Goal: Task Accomplishment & Management: Manage account settings

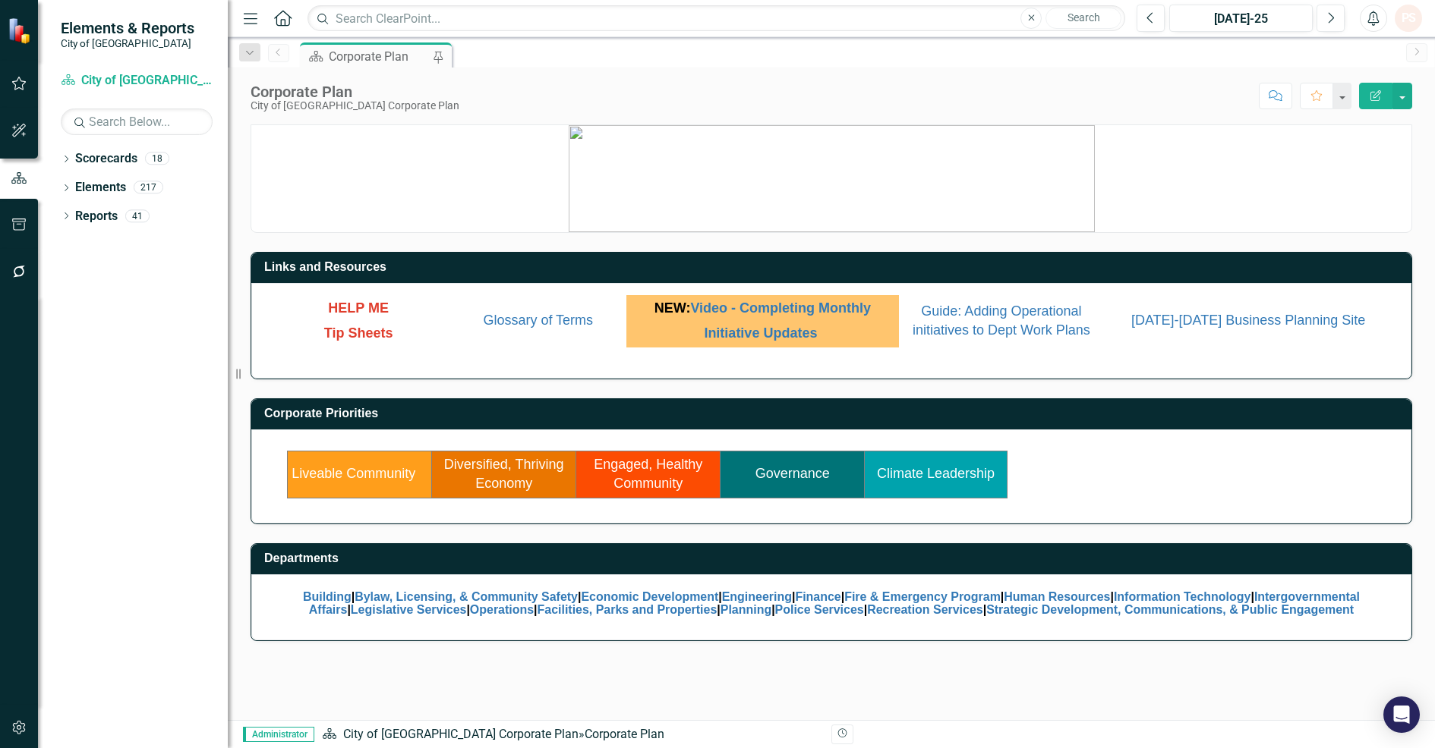
click at [714, 412] on h3 "Corporate Priorities" at bounding box center [833, 414] width 1139 height 14
click at [358, 468] on link "Liveable Community" at bounding box center [353, 473] width 124 height 15
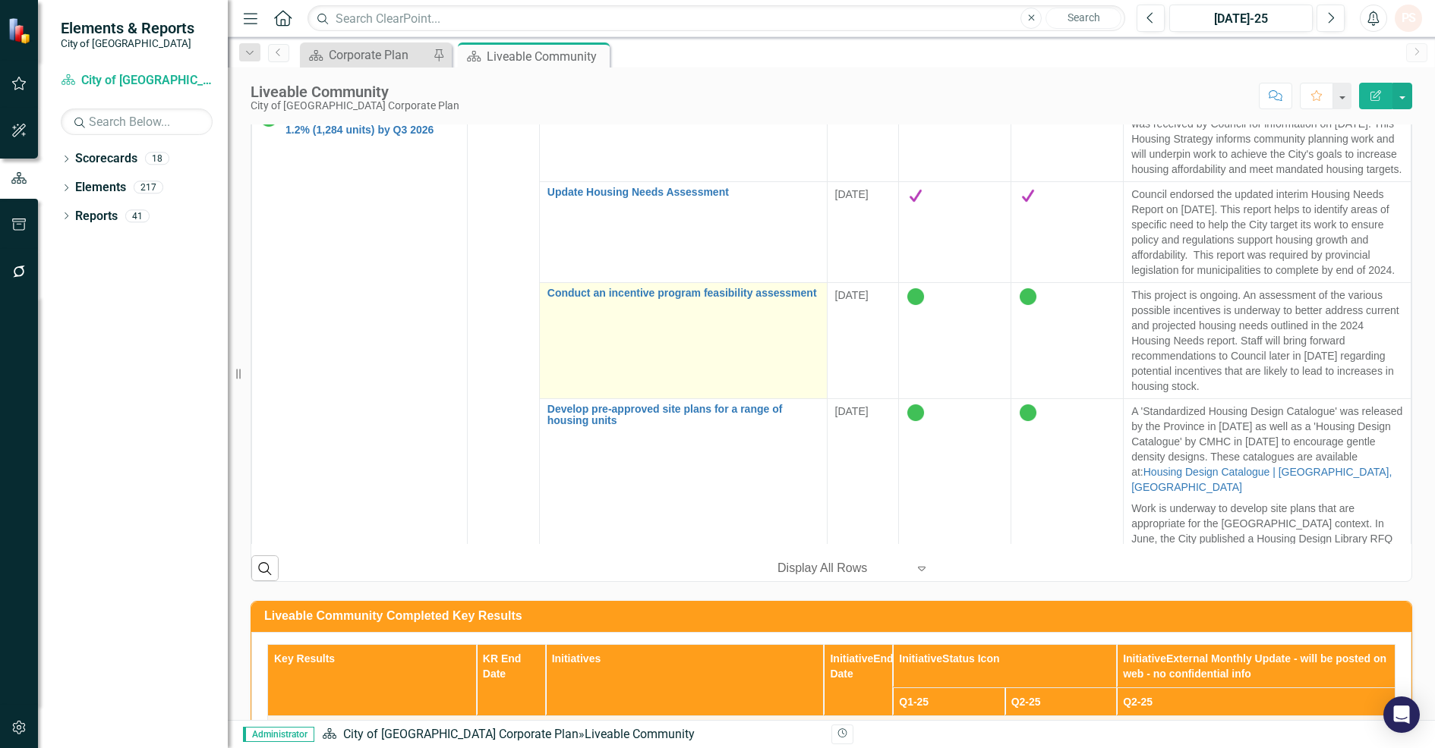
scroll to position [991, 0]
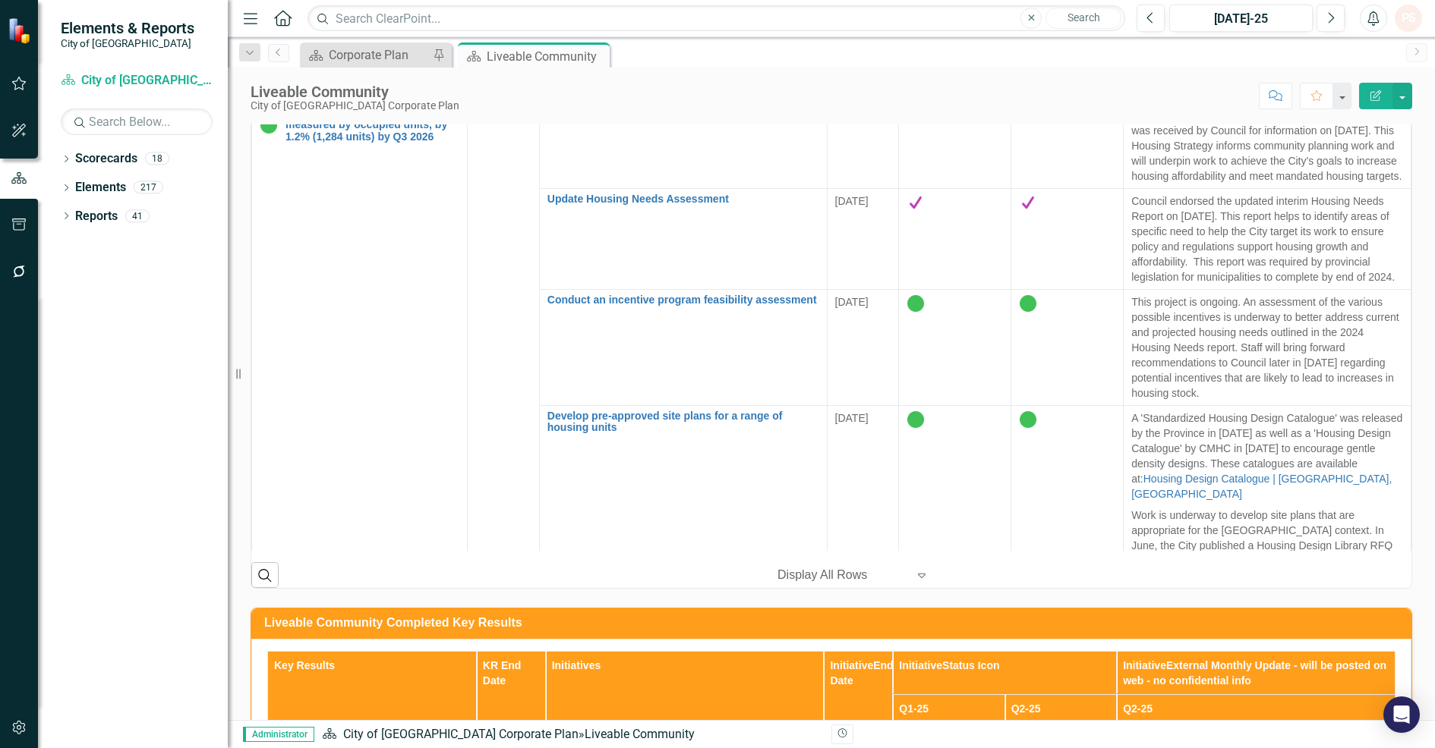
click at [828, 574] on div at bounding box center [841, 575] width 129 height 20
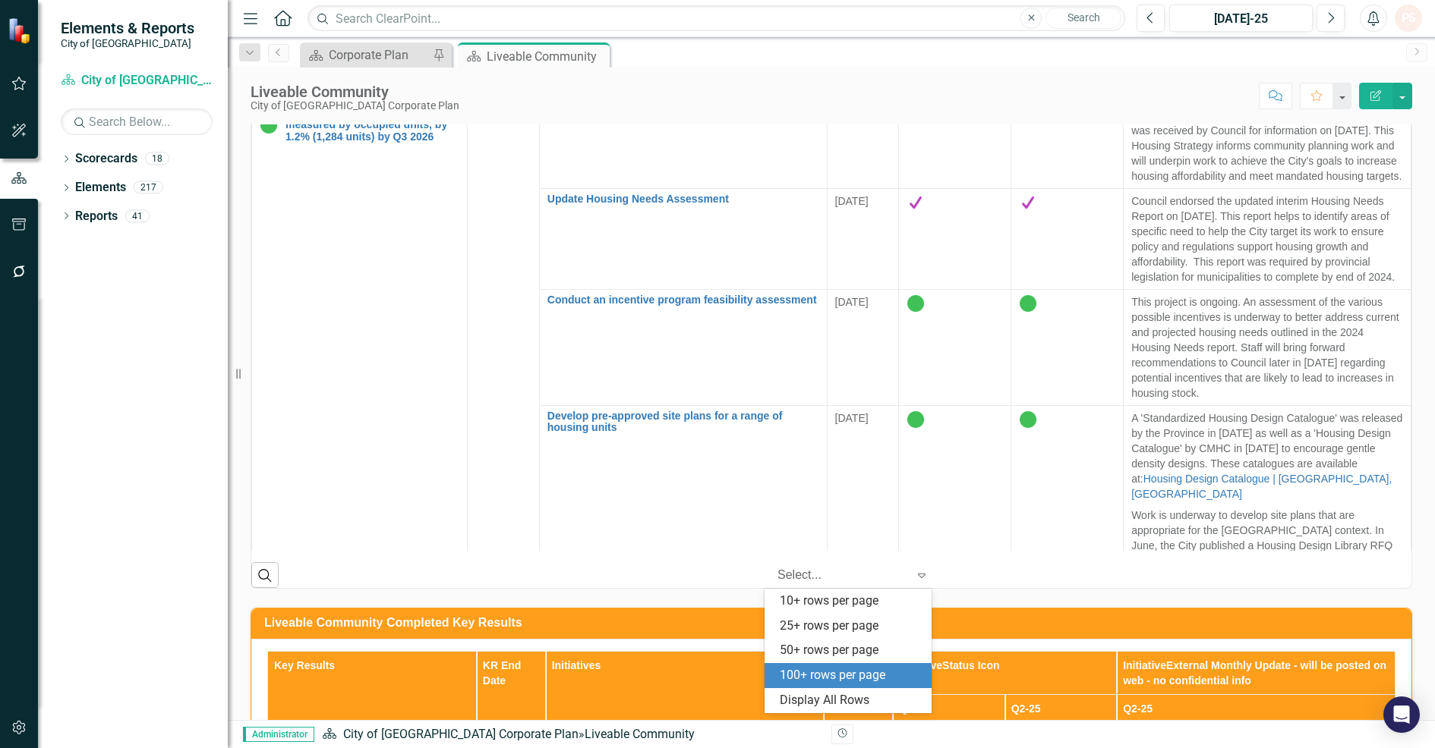
click at [836, 673] on div "100+ rows per page" at bounding box center [851, 675] width 143 height 17
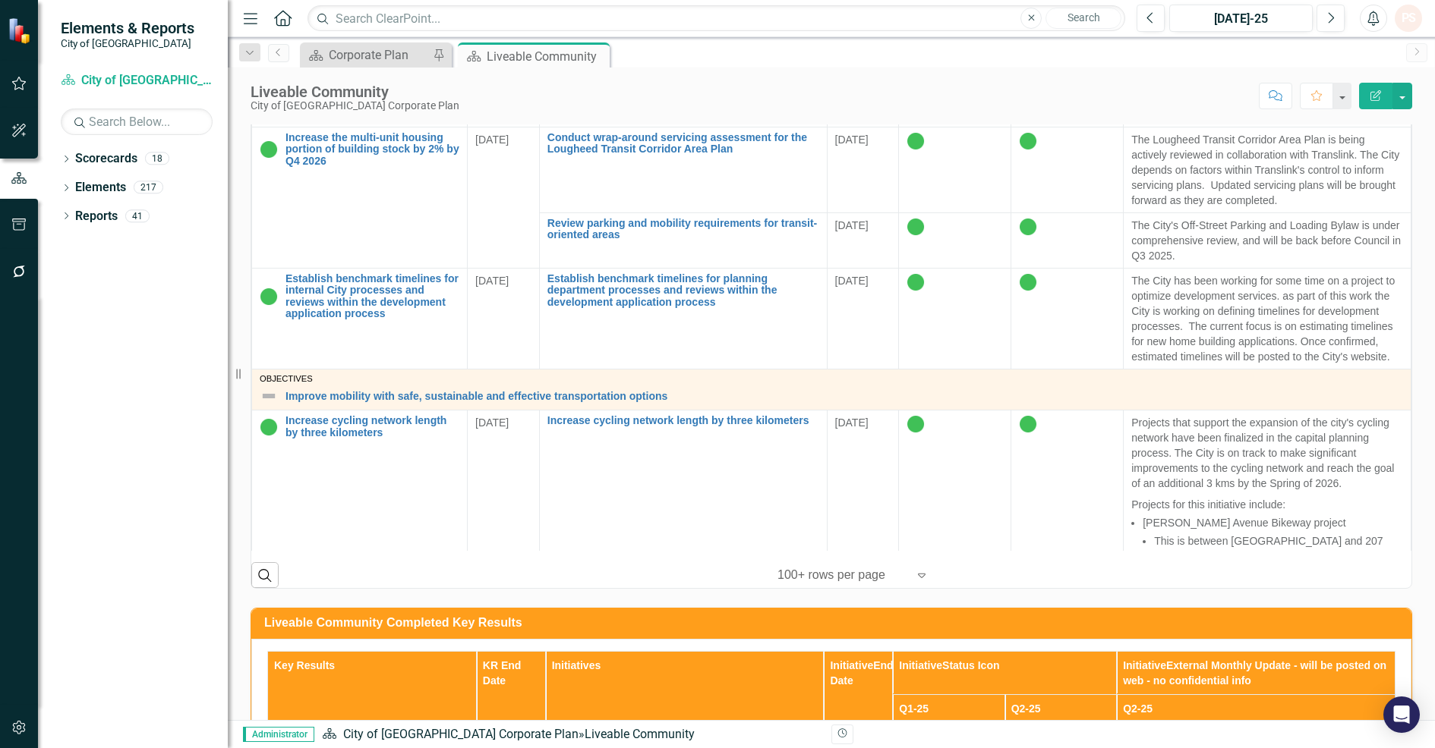
scroll to position [854, 0]
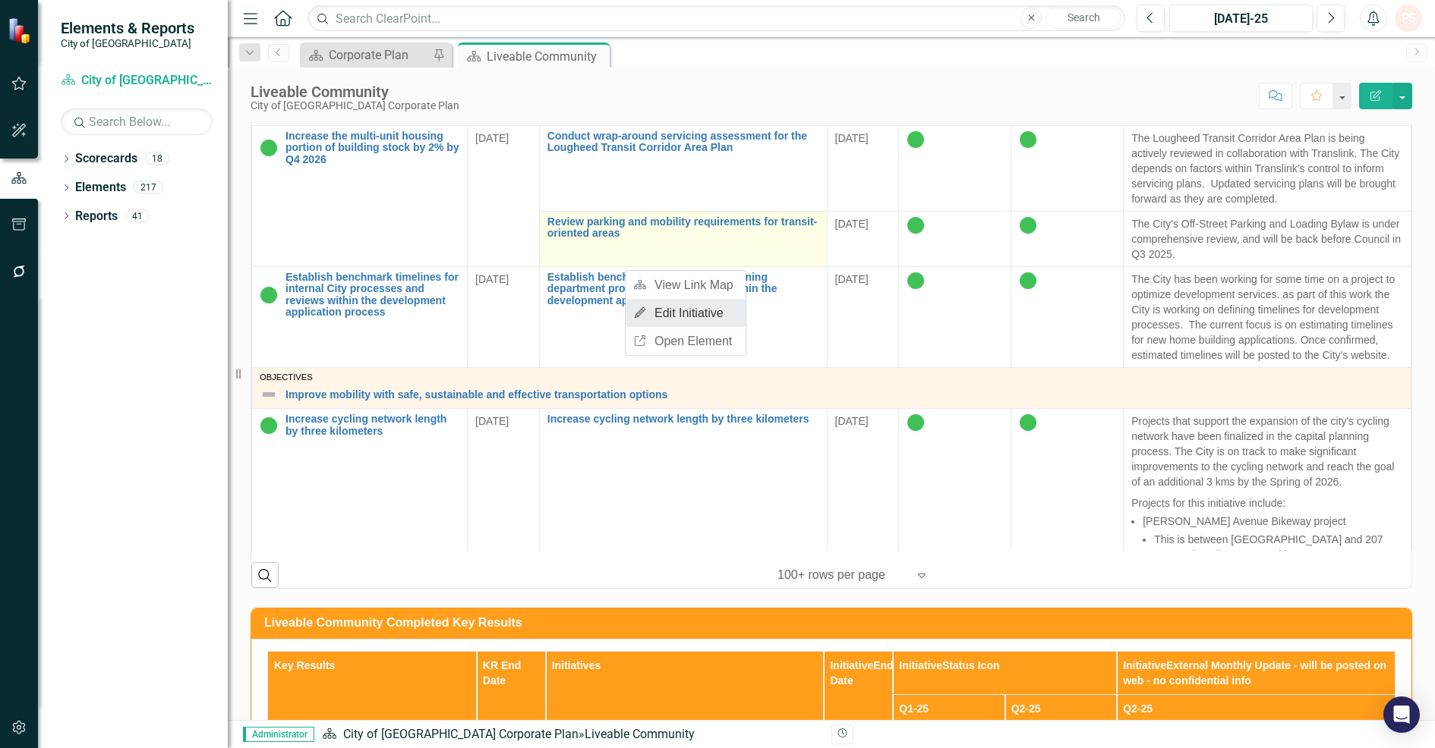
click at [647, 313] on link "Edit Edit Initiative" at bounding box center [685, 313] width 120 height 28
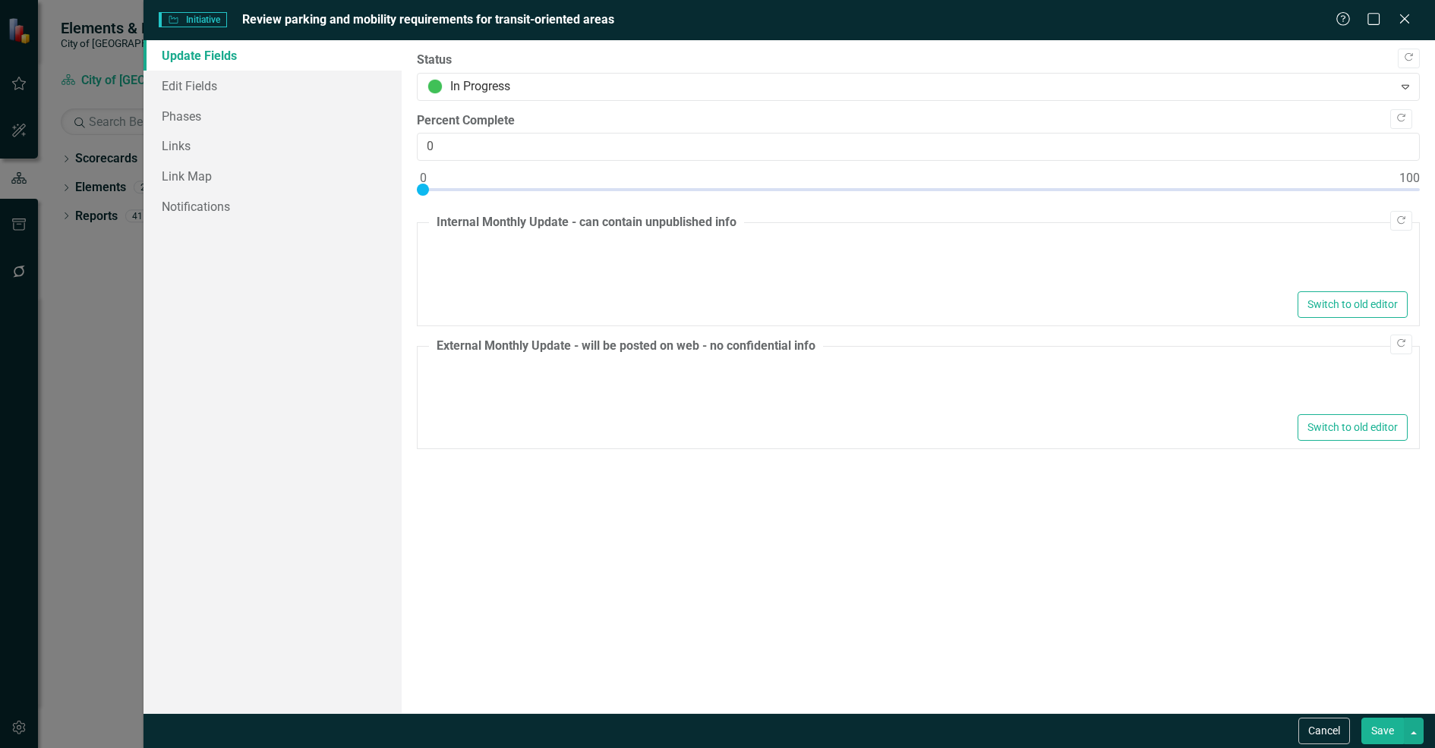
type textarea "<p>Work underway. Currently being reviewed by Subject Matter Experts Anticipate…"
type textarea "<p>The City's Off-Street Parking and Loading Bylaw is under comprehensive revie…"
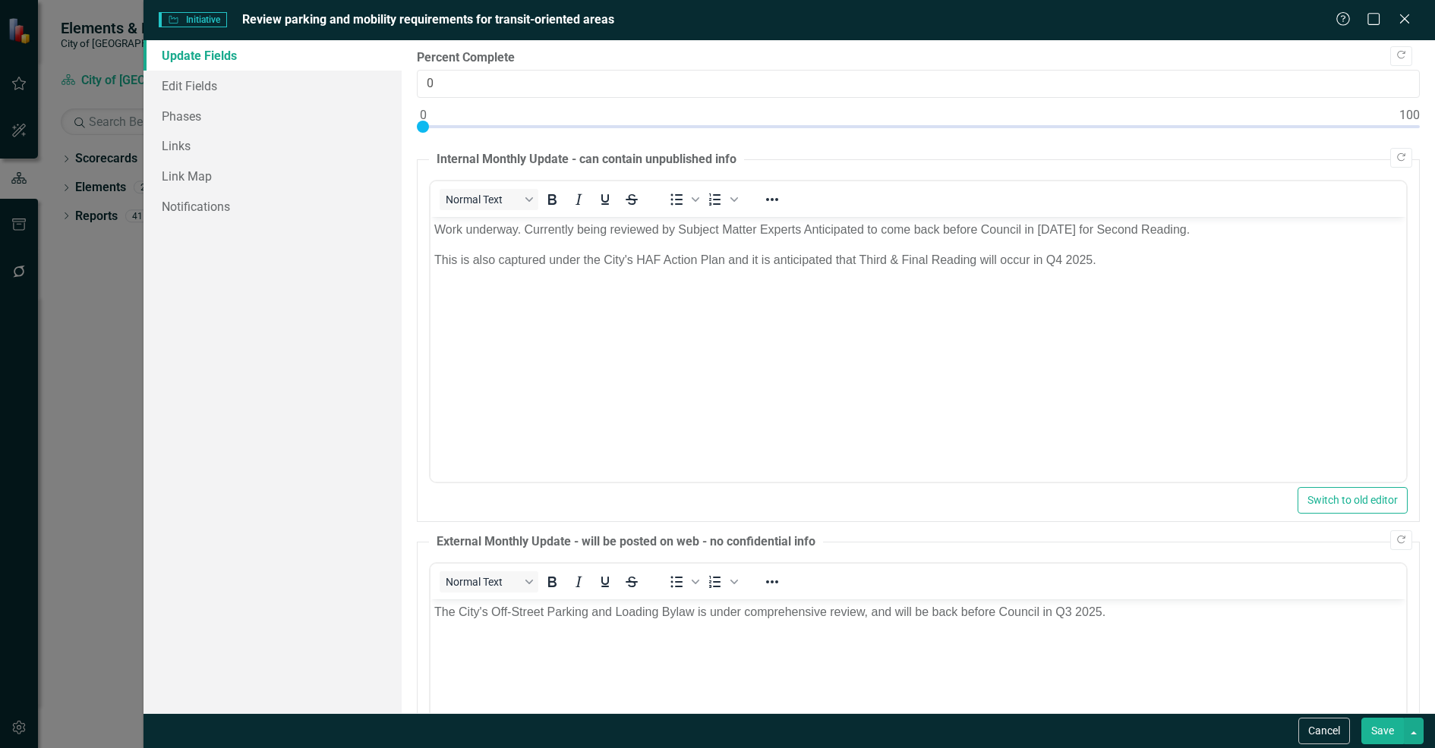
scroll to position [0, 0]
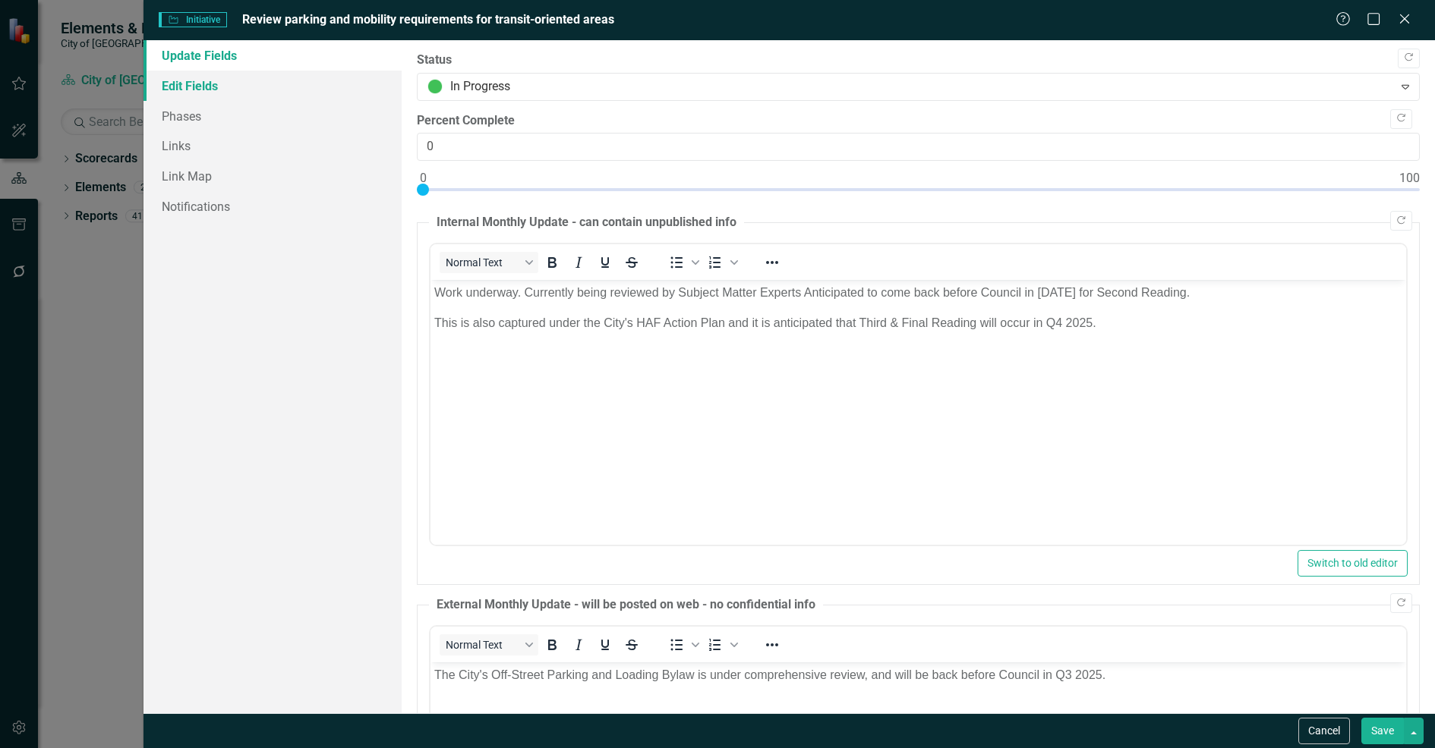
click at [197, 92] on link "Edit Fields" at bounding box center [272, 86] width 258 height 30
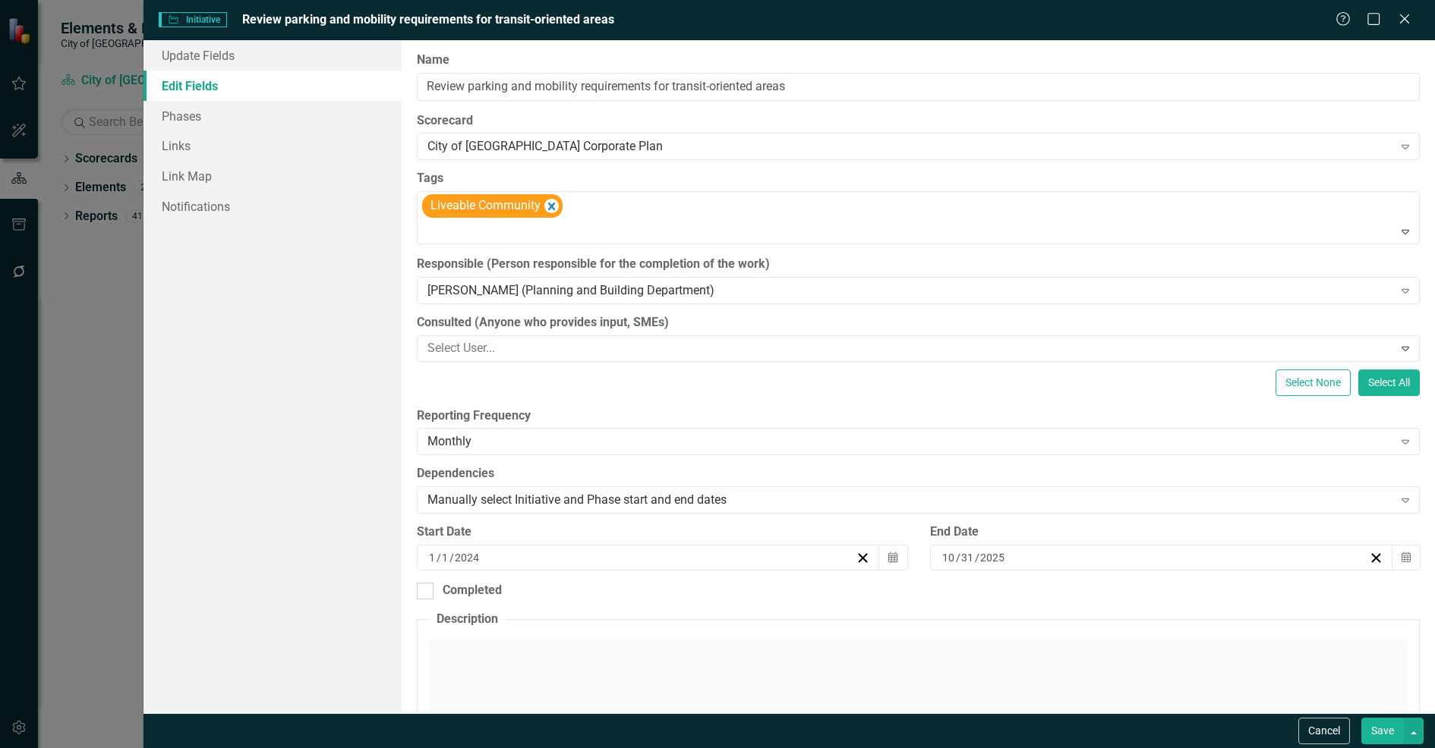
click at [230, 71] on link "Edit Fields" at bounding box center [272, 86] width 258 height 30
click at [230, 58] on link "Update Fields" at bounding box center [272, 55] width 258 height 30
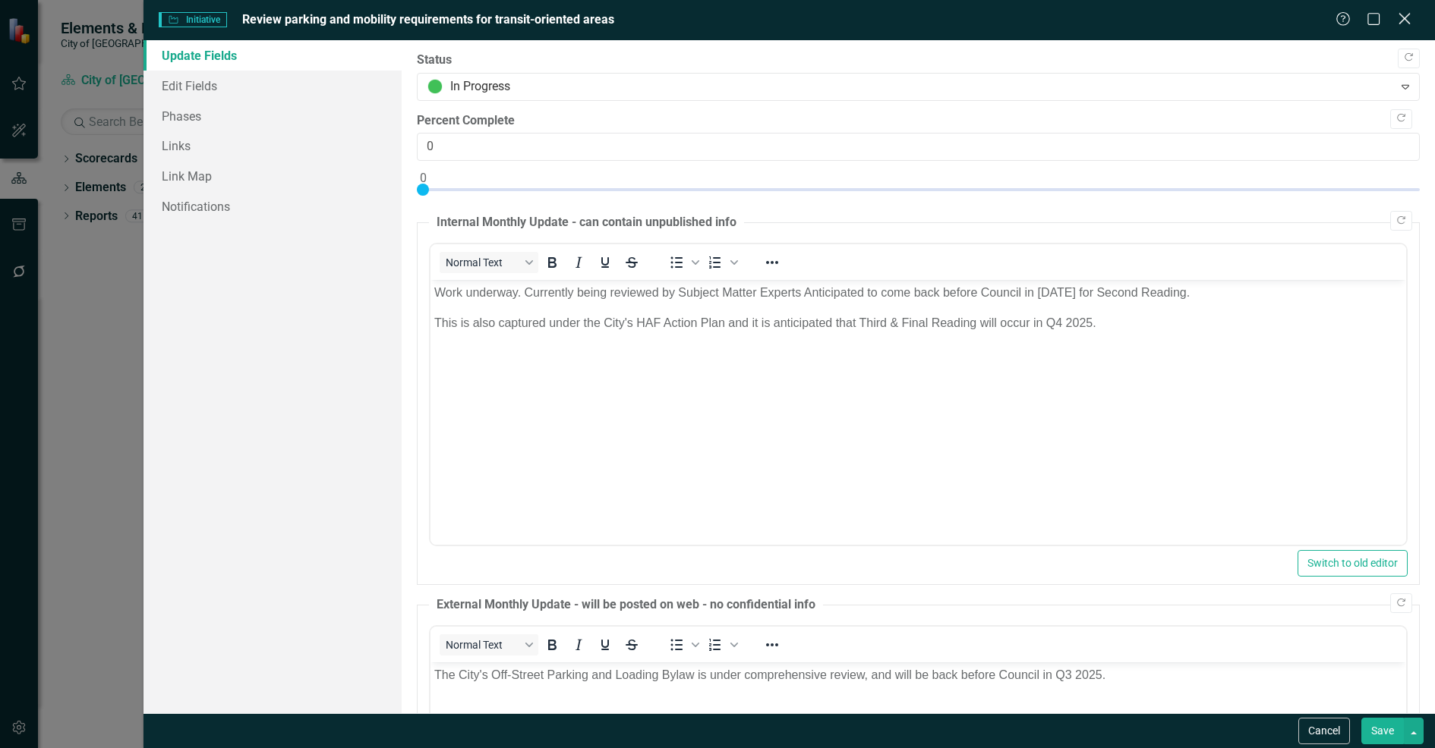
click at [1398, 20] on icon "Close" at bounding box center [1403, 18] width 19 height 14
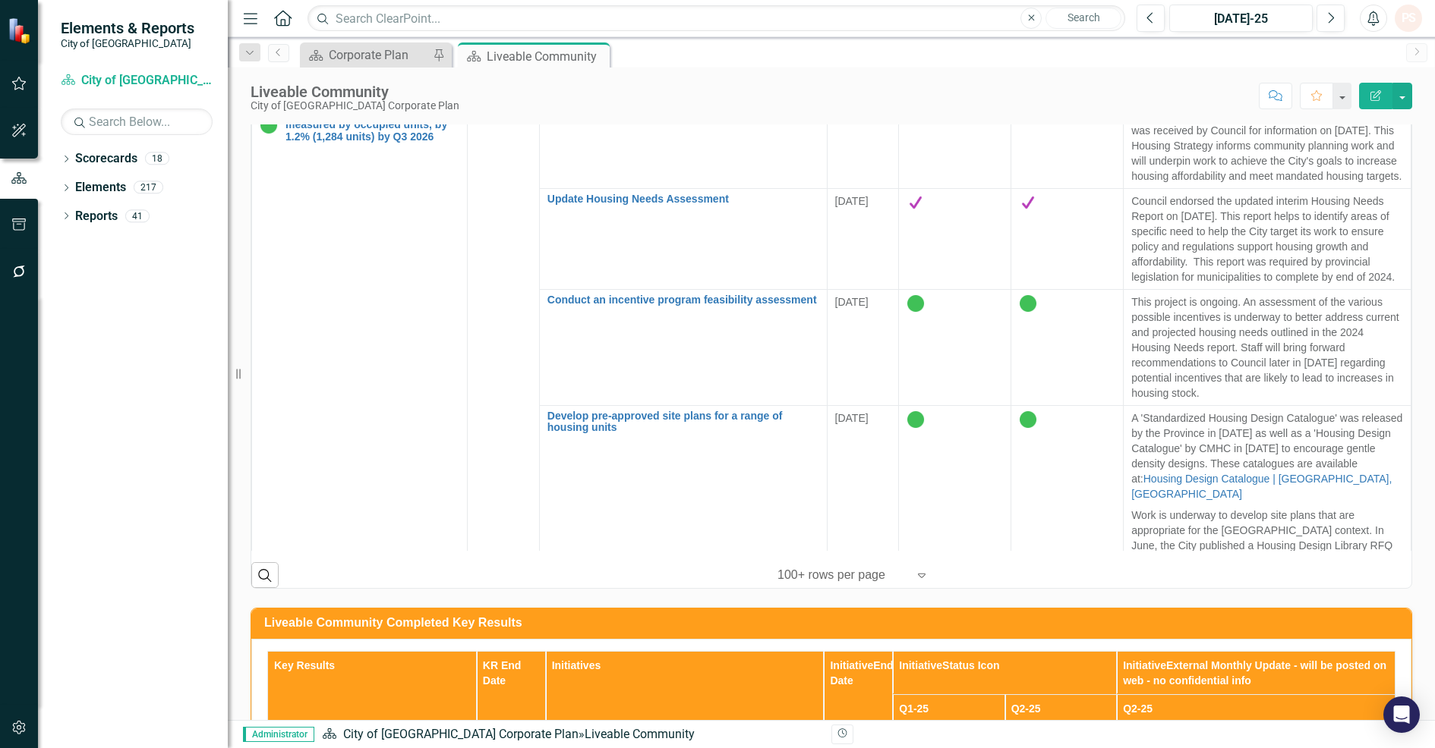
drag, startPoint x: 597, startPoint y: 55, endPoint x: 534, endPoint y: 81, distance: 69.1
click at [0, 0] on icon "Close" at bounding box center [0, 0] width 0 height 0
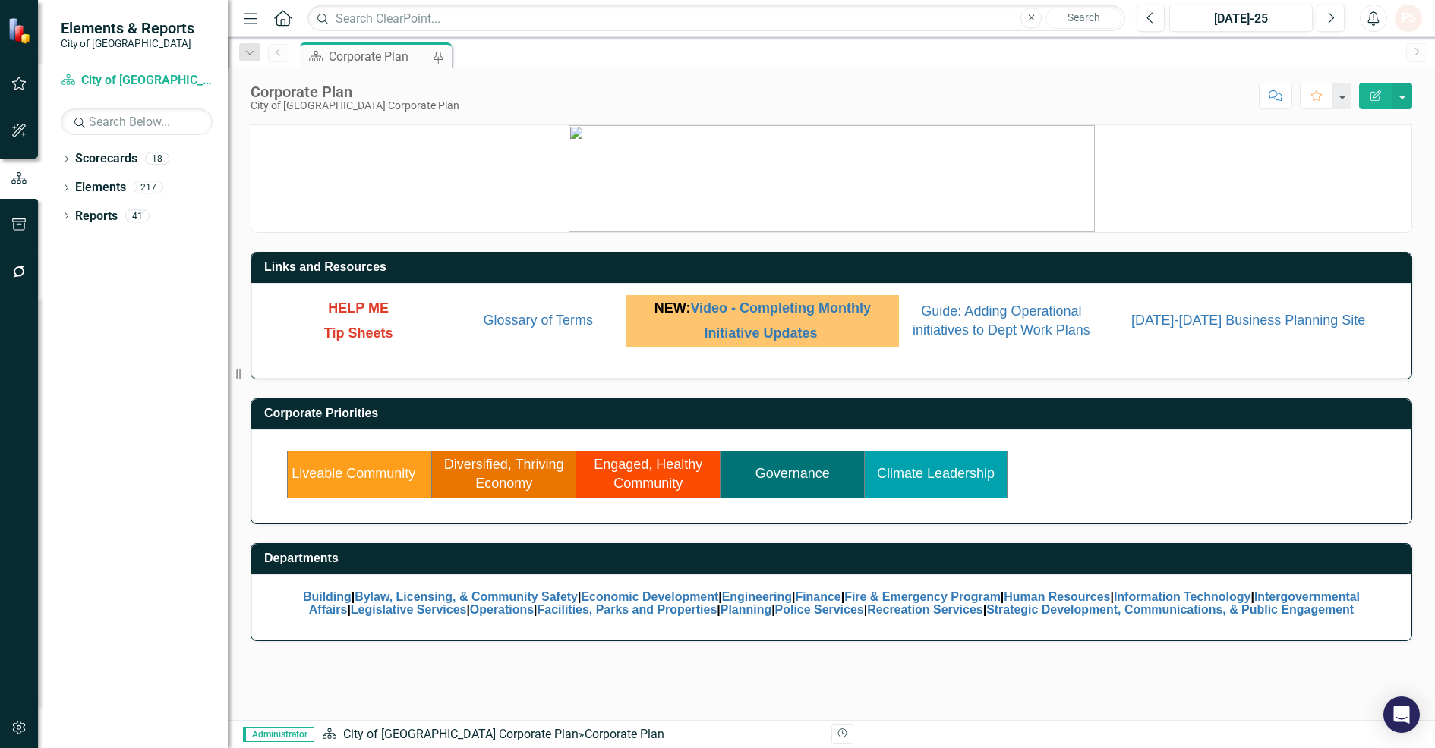
click at [783, 480] on link "Governance" at bounding box center [792, 473] width 74 height 15
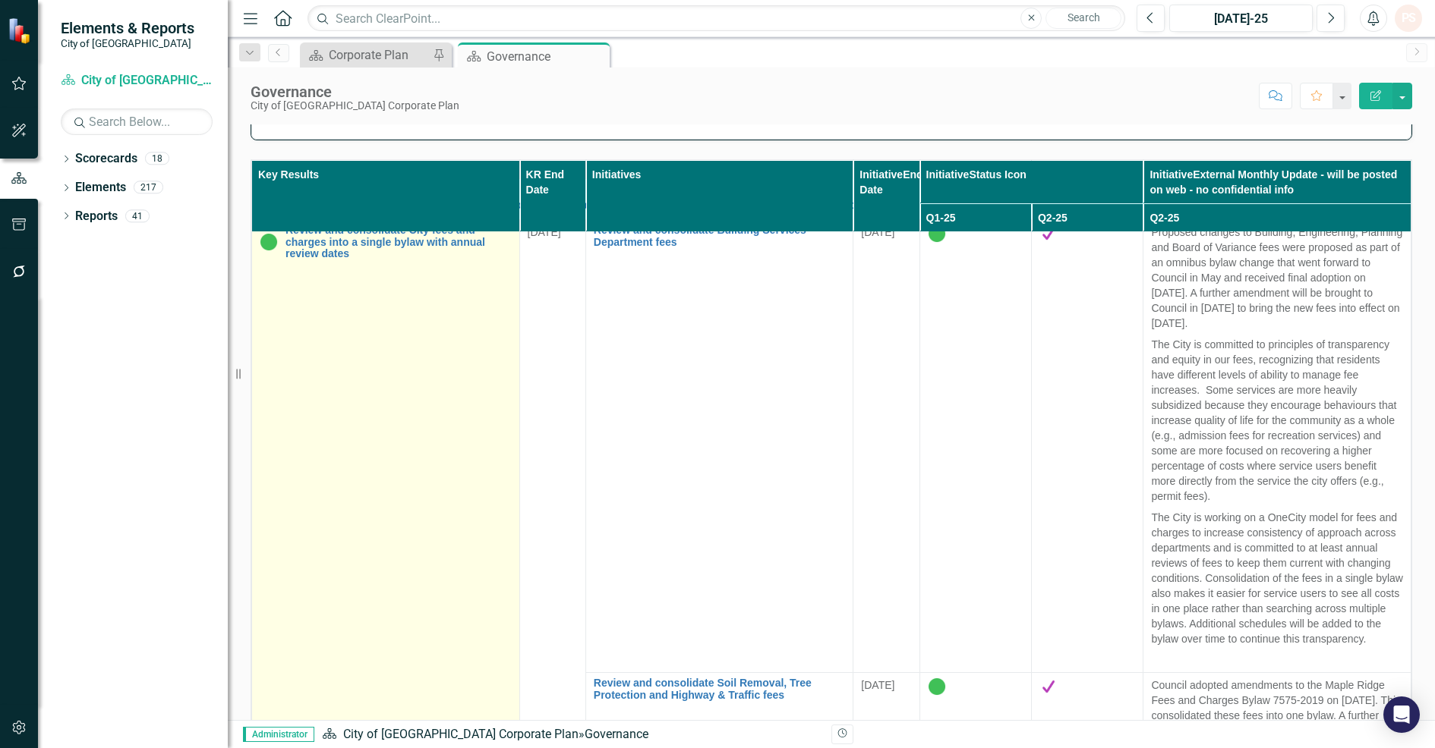
scroll to position [1044, 0]
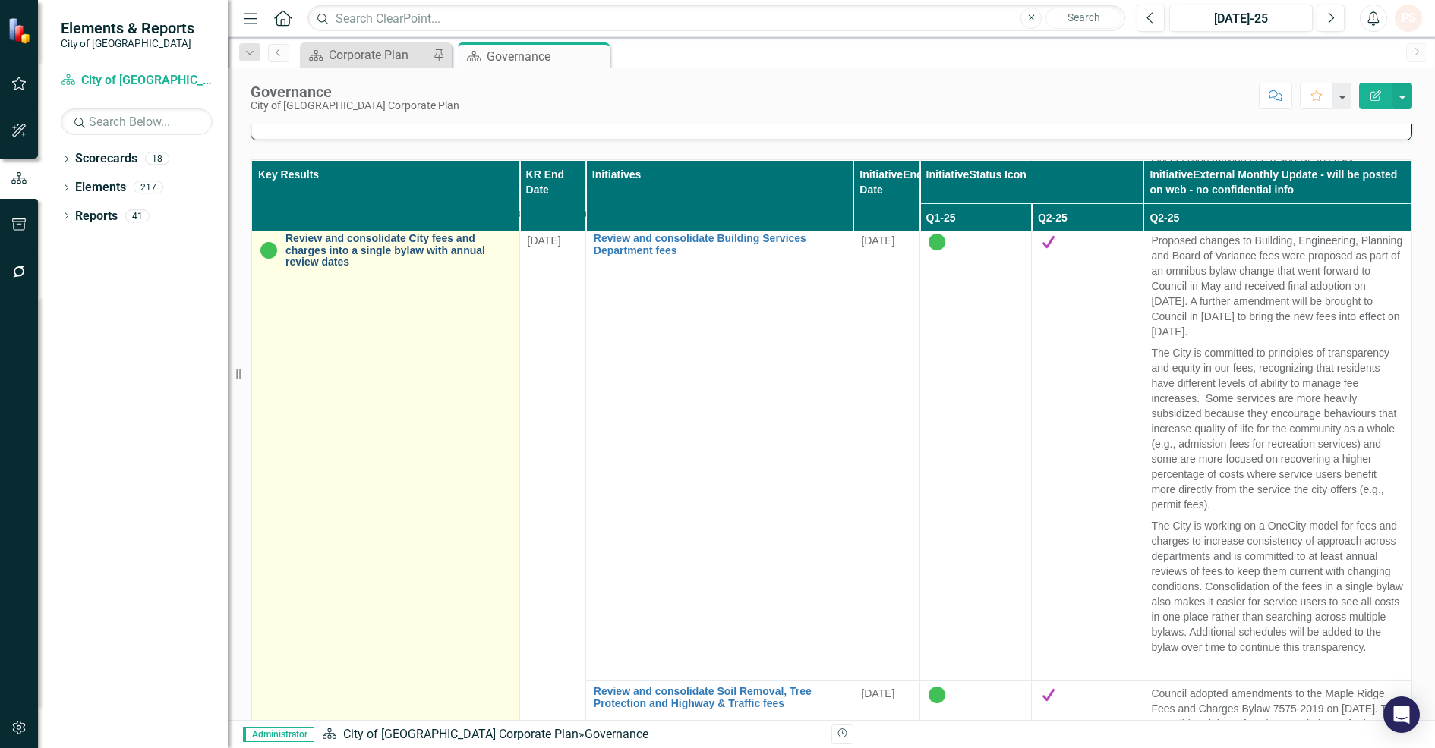
click at [354, 266] on link "Review and consolidate City fees and charges into a single bylaw with annual re…" at bounding box center [398, 250] width 226 height 35
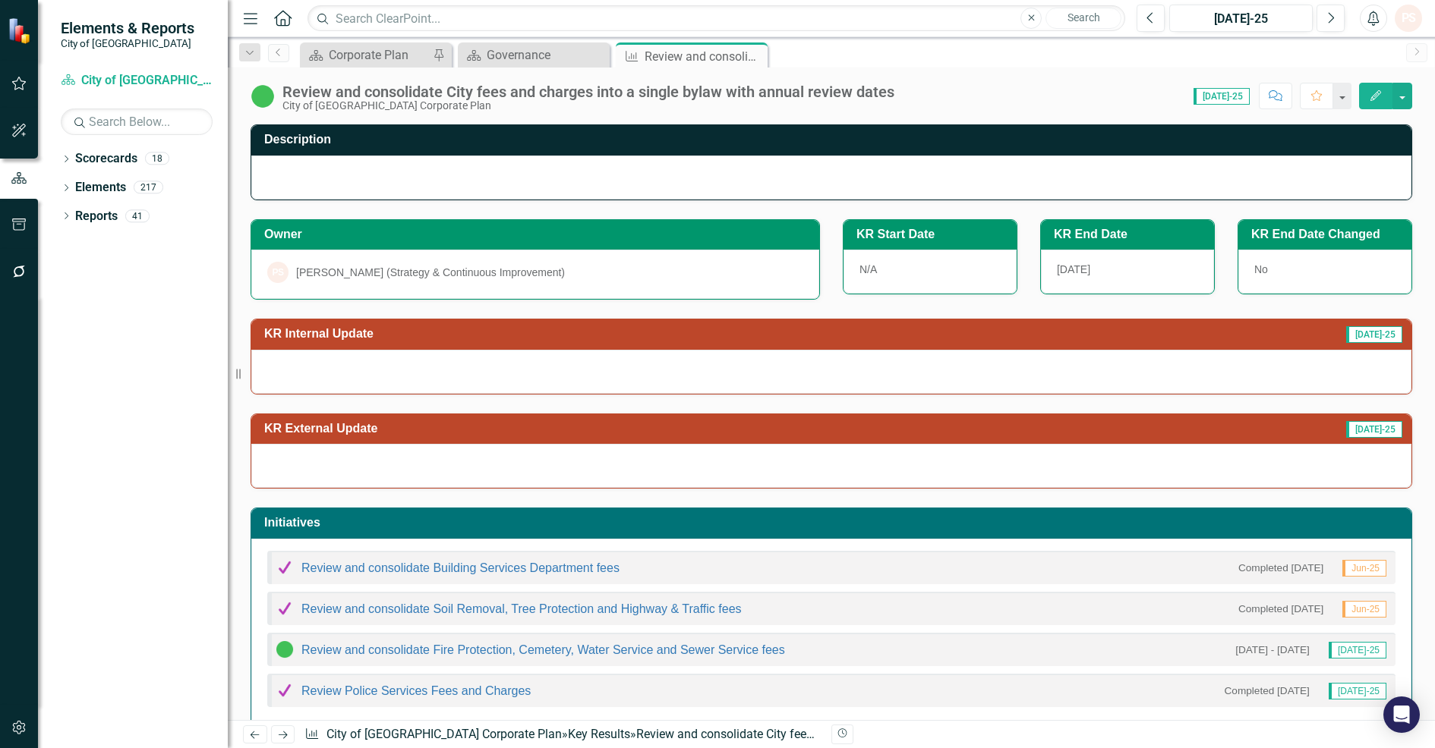
click at [1376, 99] on icon "Edit" at bounding box center [1376, 95] width 14 height 11
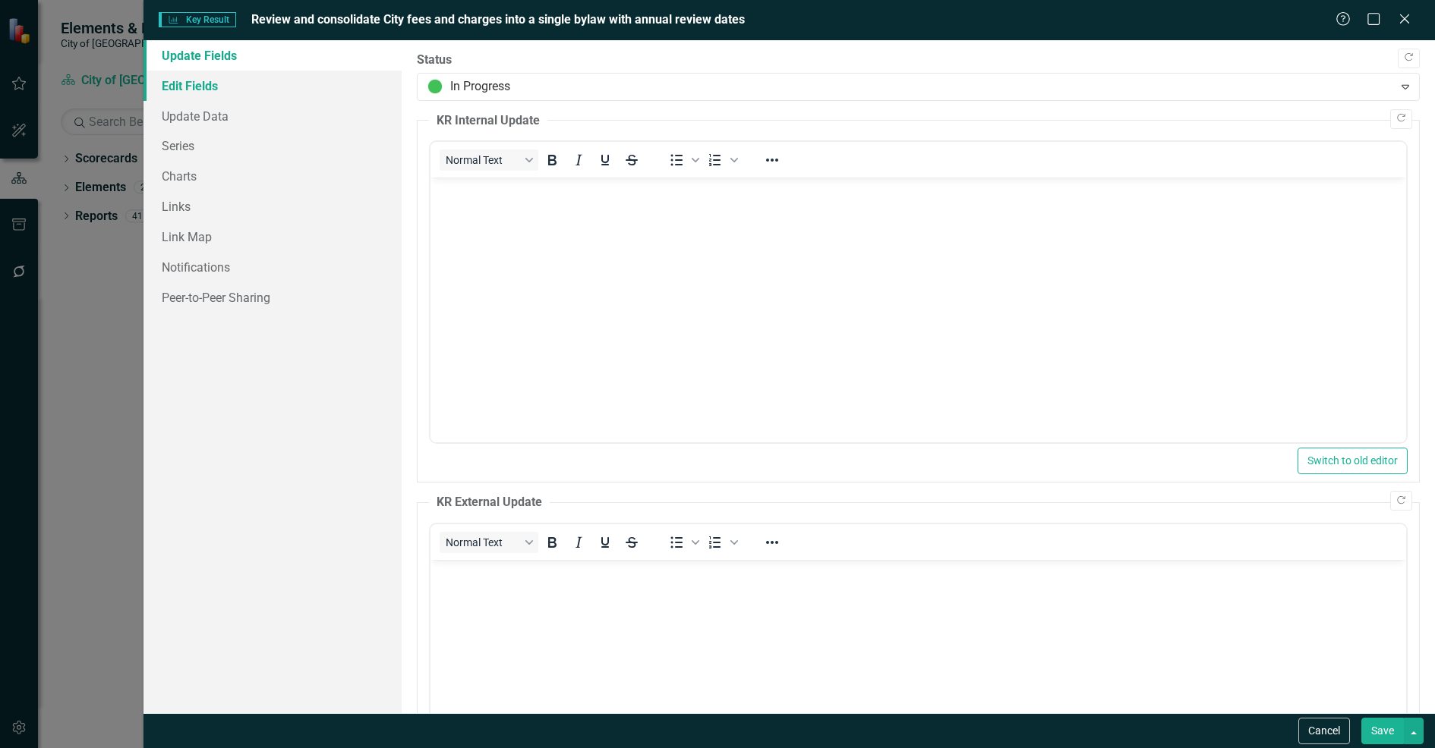
click at [218, 86] on link "Edit Fields" at bounding box center [272, 86] width 258 height 30
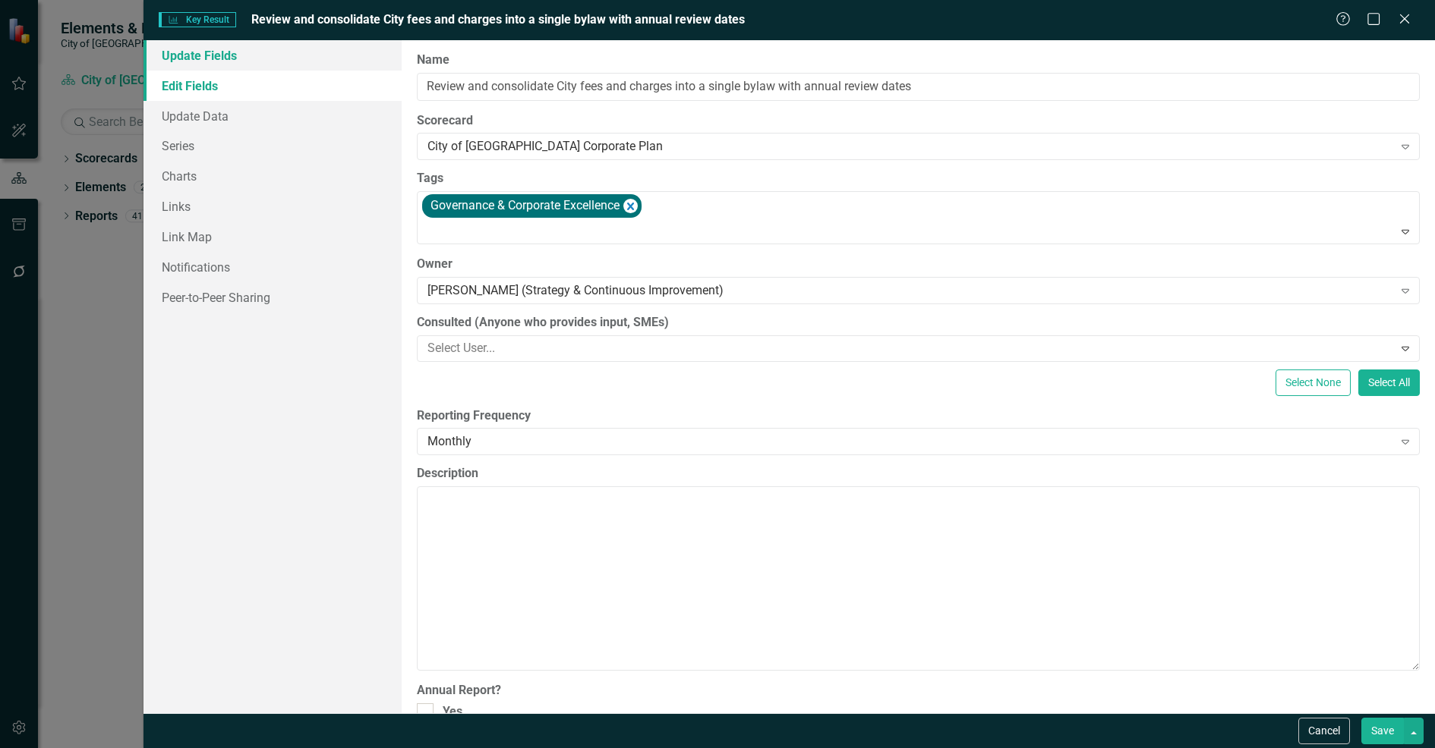
click at [203, 58] on link "Update Fields" at bounding box center [272, 55] width 258 height 30
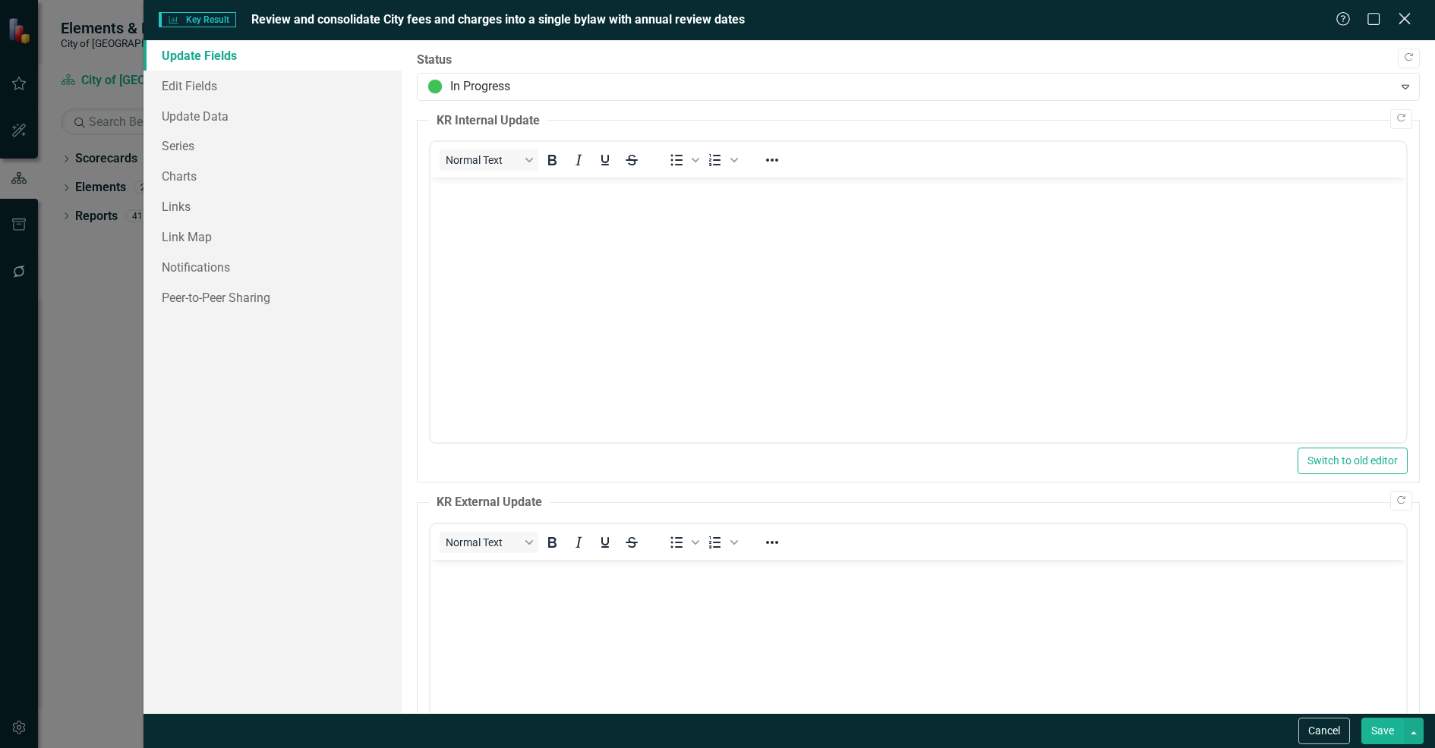
click at [1400, 20] on icon "Close" at bounding box center [1403, 18] width 19 height 14
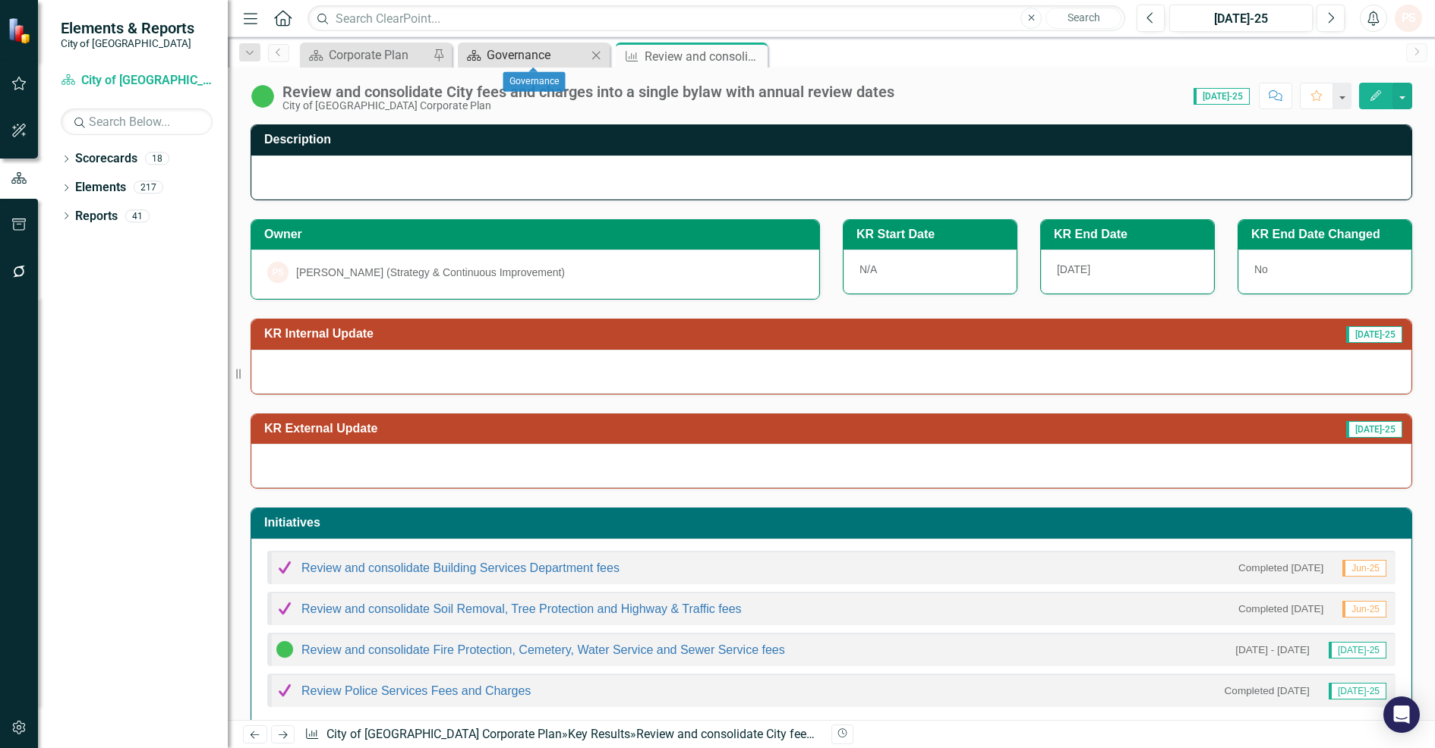
click at [528, 55] on div "Governance" at bounding box center [537, 55] width 100 height 19
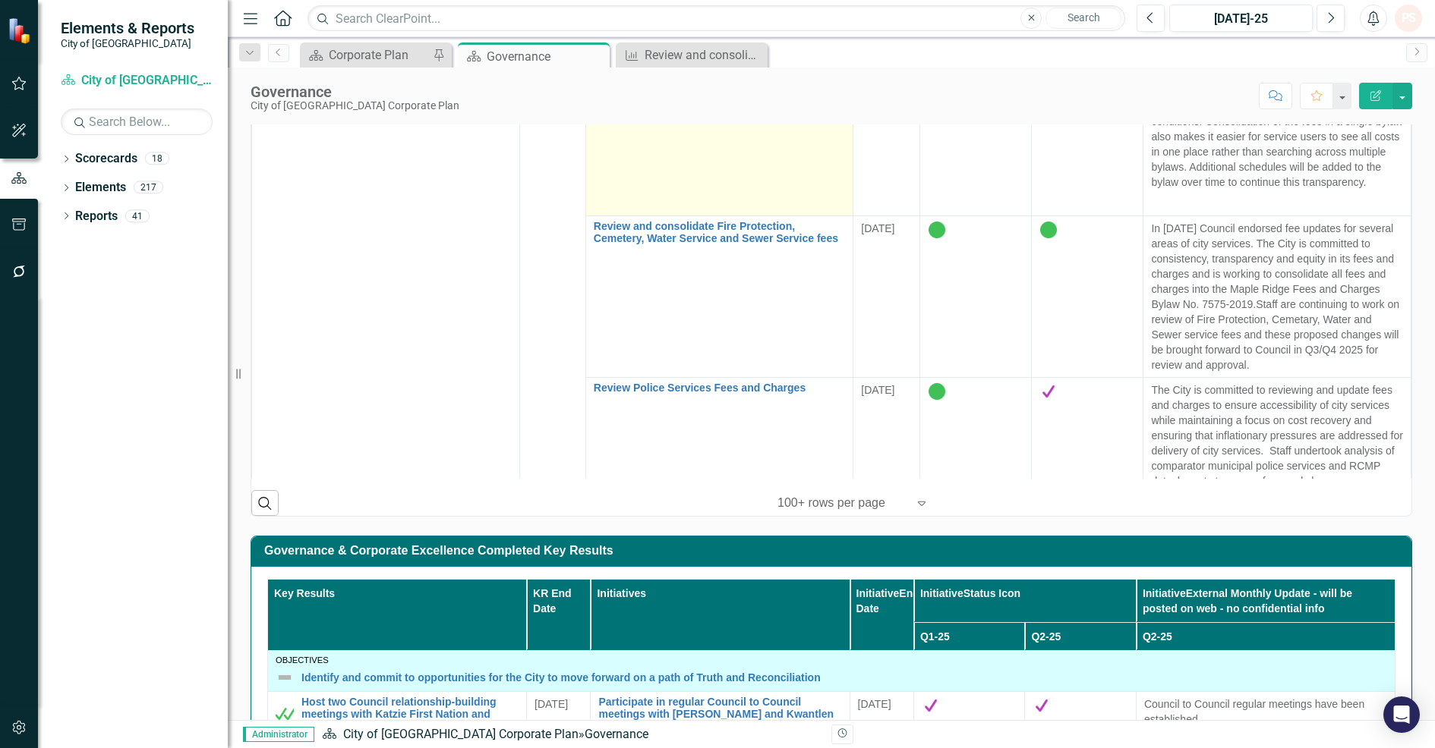
scroll to position [1708, 0]
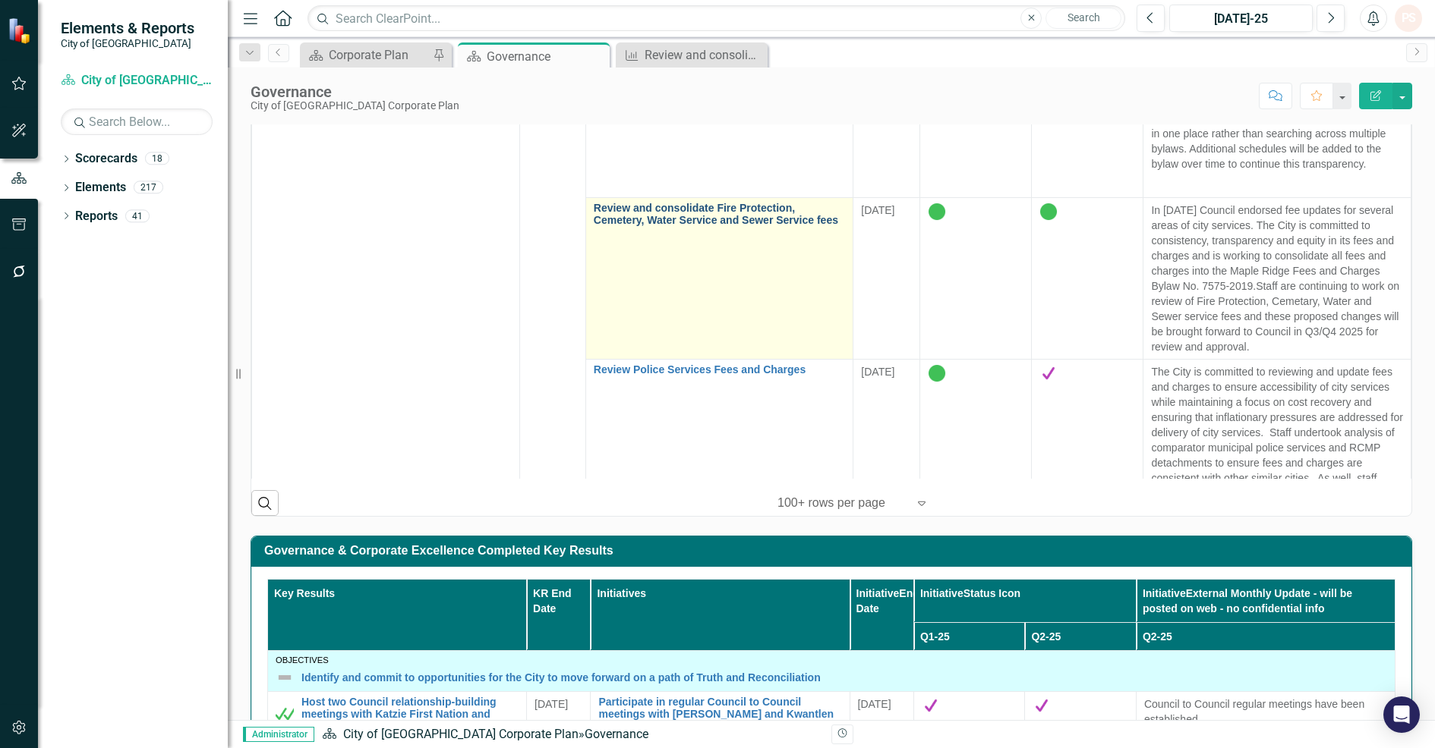
click at [654, 226] on link "Review and consolidate Fire Protection, Cemetery, Water Service and Sewer Servi…" at bounding box center [720, 215] width 252 height 24
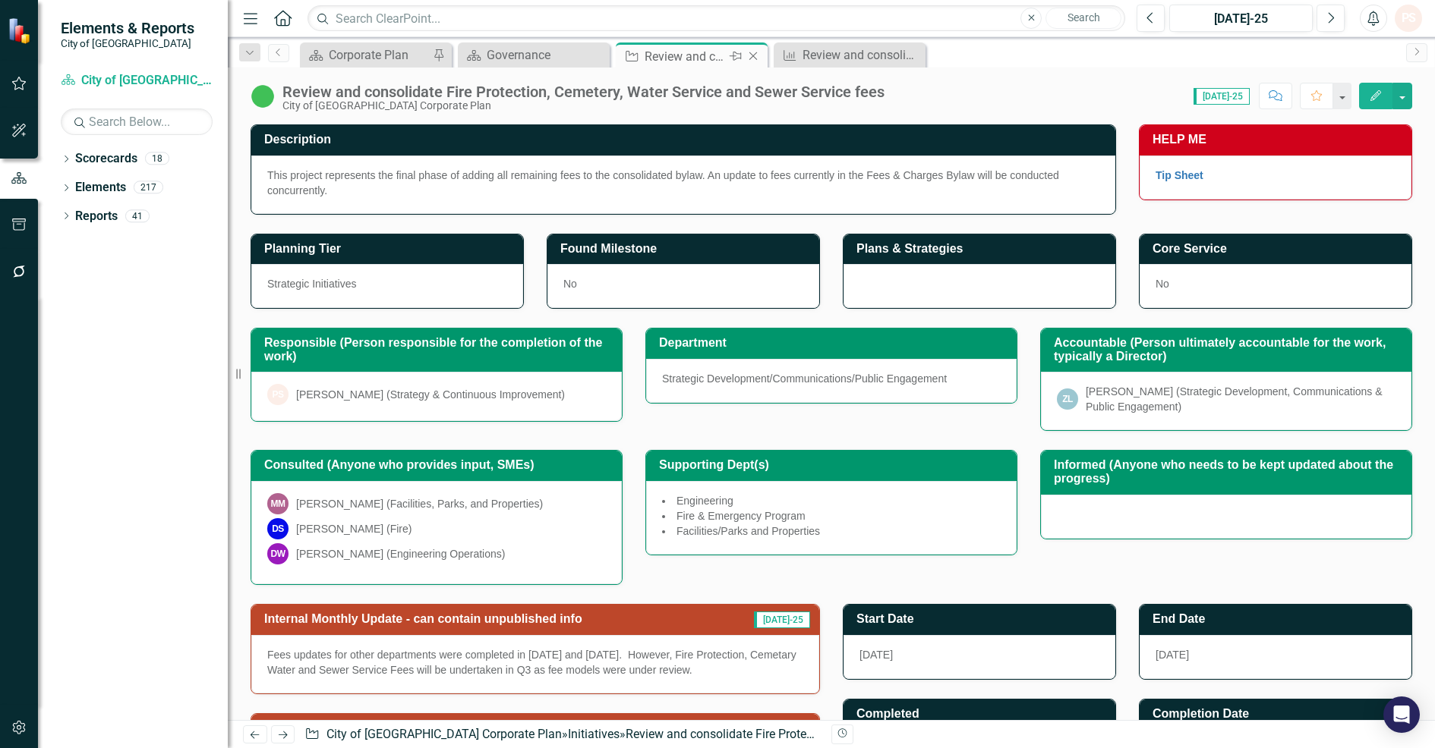
click at [745, 55] on icon "Close" at bounding box center [752, 56] width 15 height 12
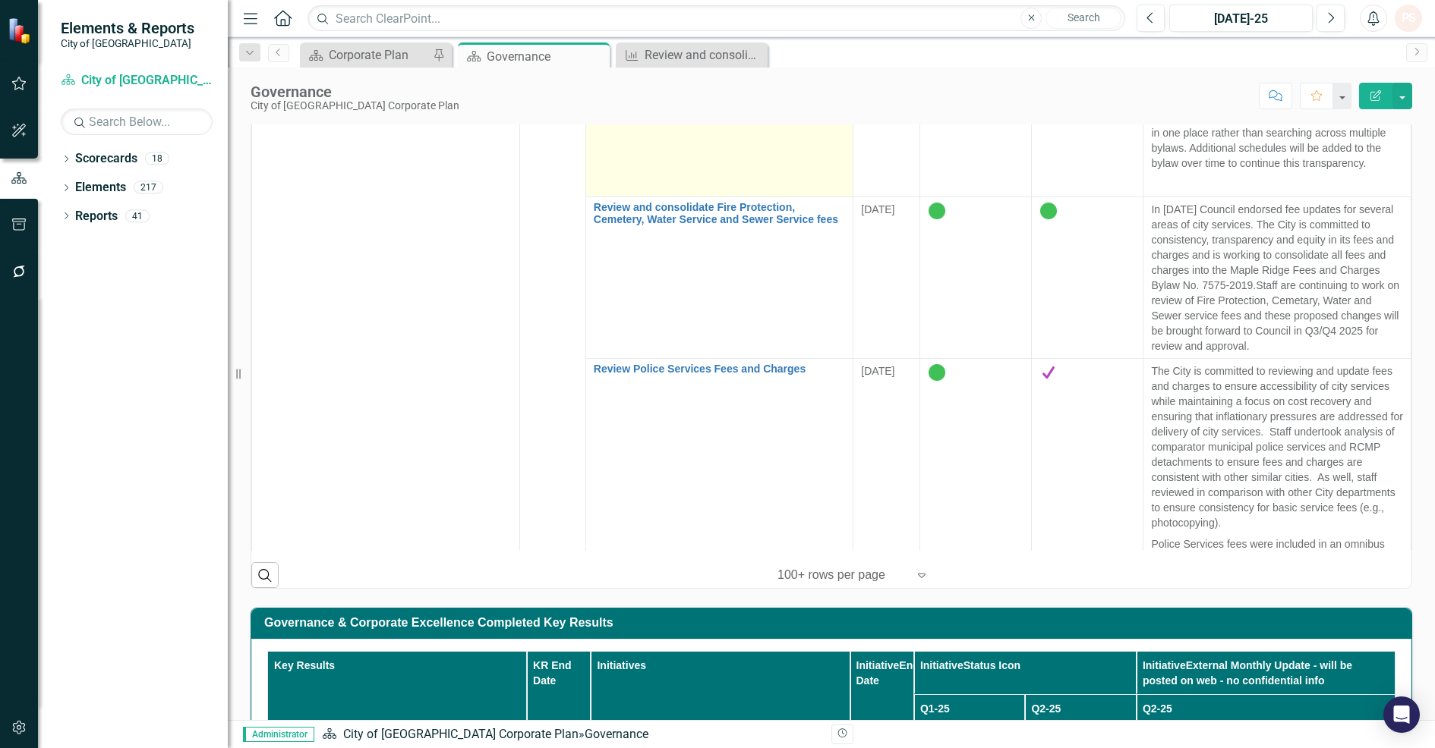
scroll to position [1803, 0]
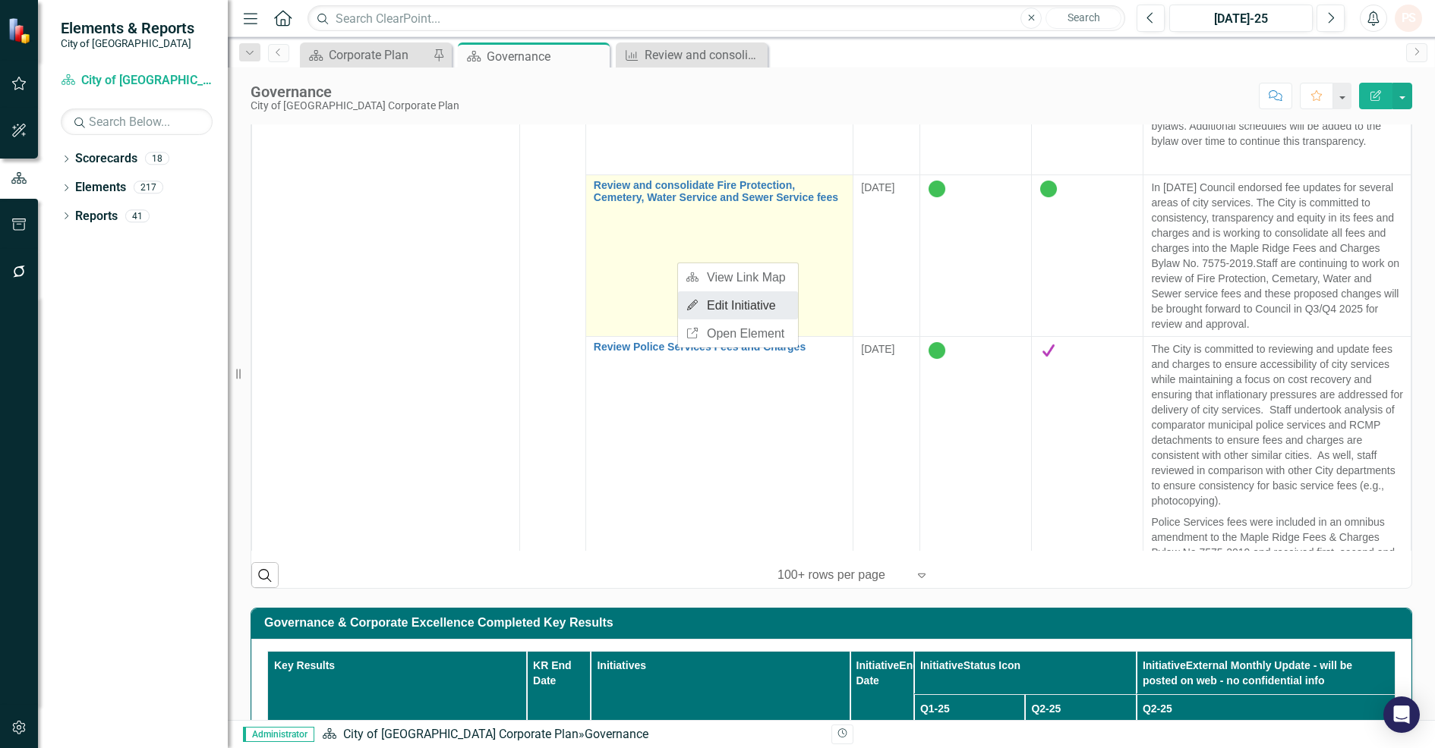
click at [730, 305] on link "Edit Edit Initiative" at bounding box center [738, 305] width 120 height 28
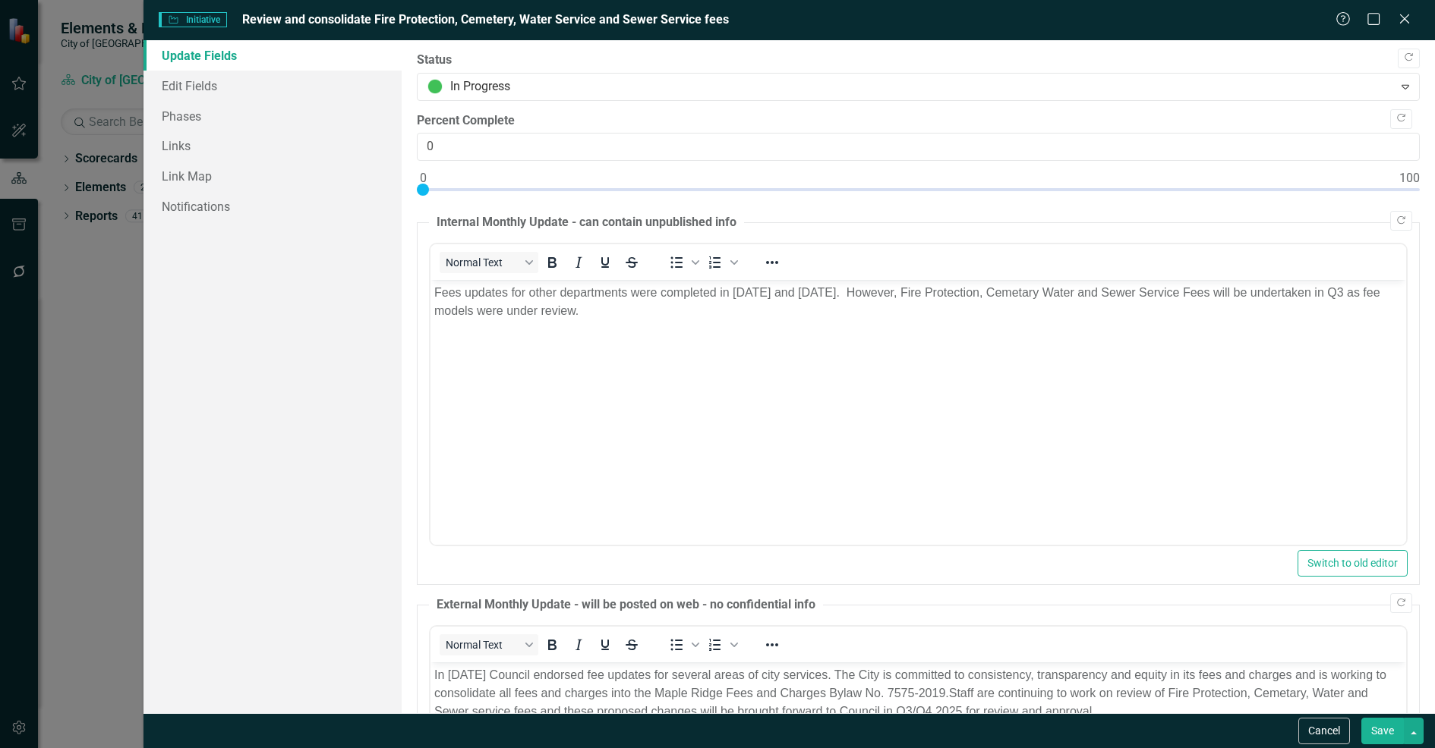
scroll to position [0, 0]
type input "10"
drag, startPoint x: 426, startPoint y: 190, endPoint x: 525, endPoint y: 187, distance: 99.5
click at [525, 187] on div at bounding box center [521, 190] width 12 height 12
click at [1405, 16] on icon "Close" at bounding box center [1403, 18] width 19 height 14
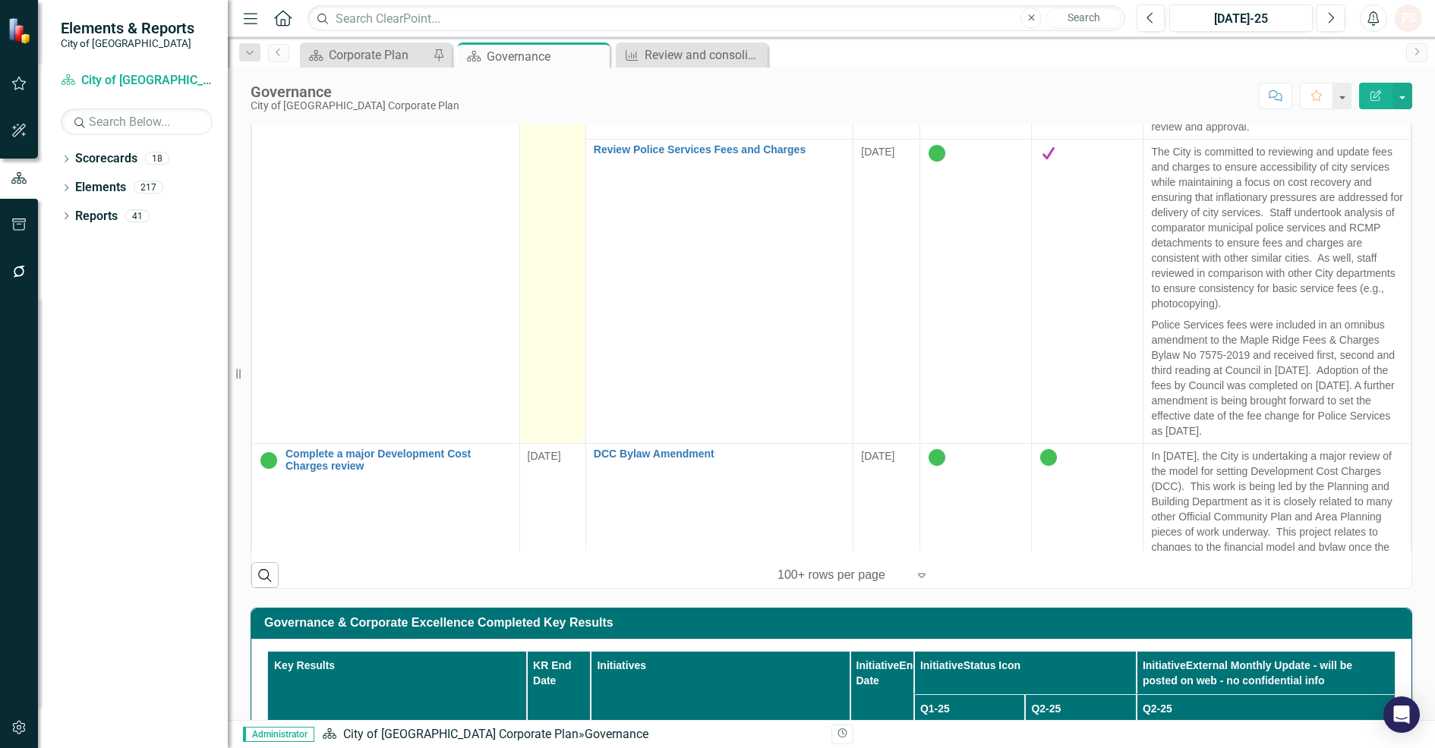
scroll to position [1993, 0]
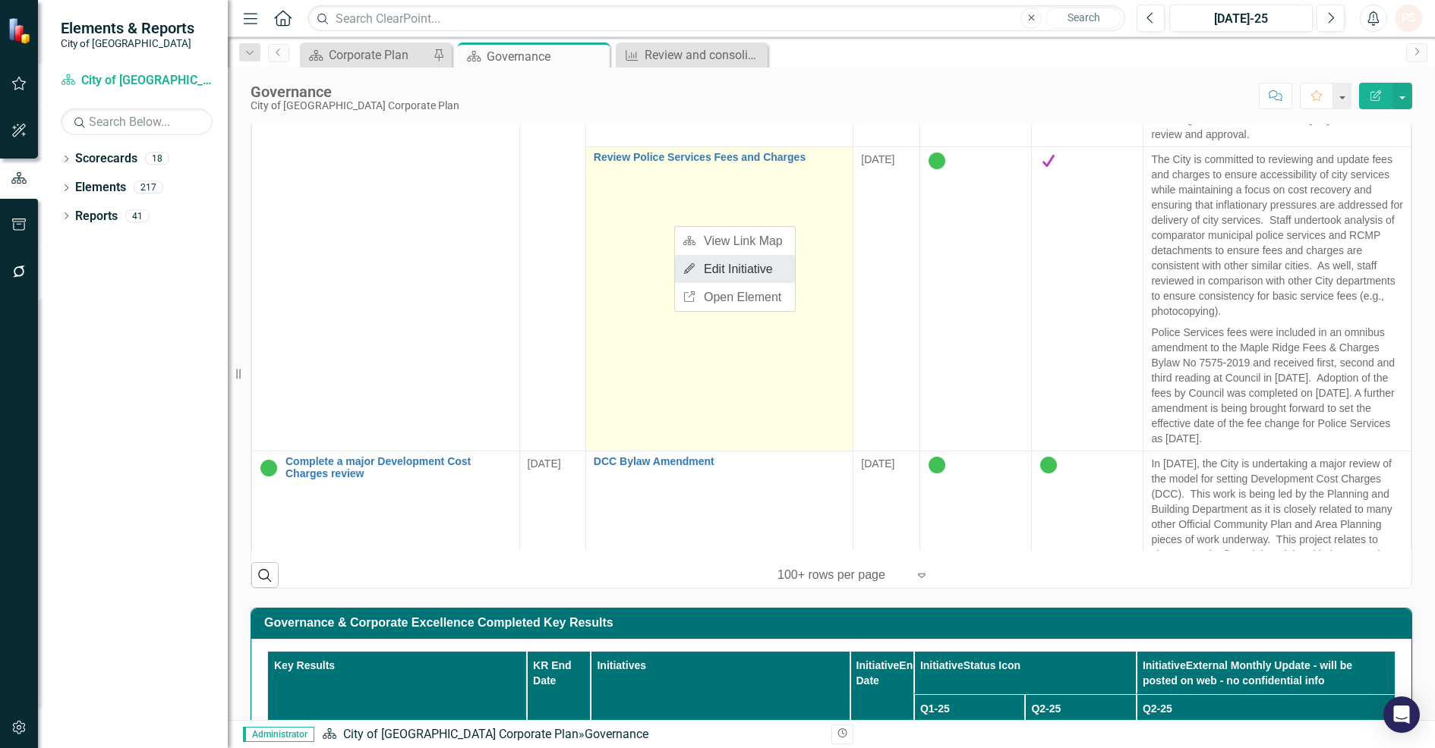
click at [707, 275] on link "Edit Edit Initiative" at bounding box center [735, 269] width 120 height 28
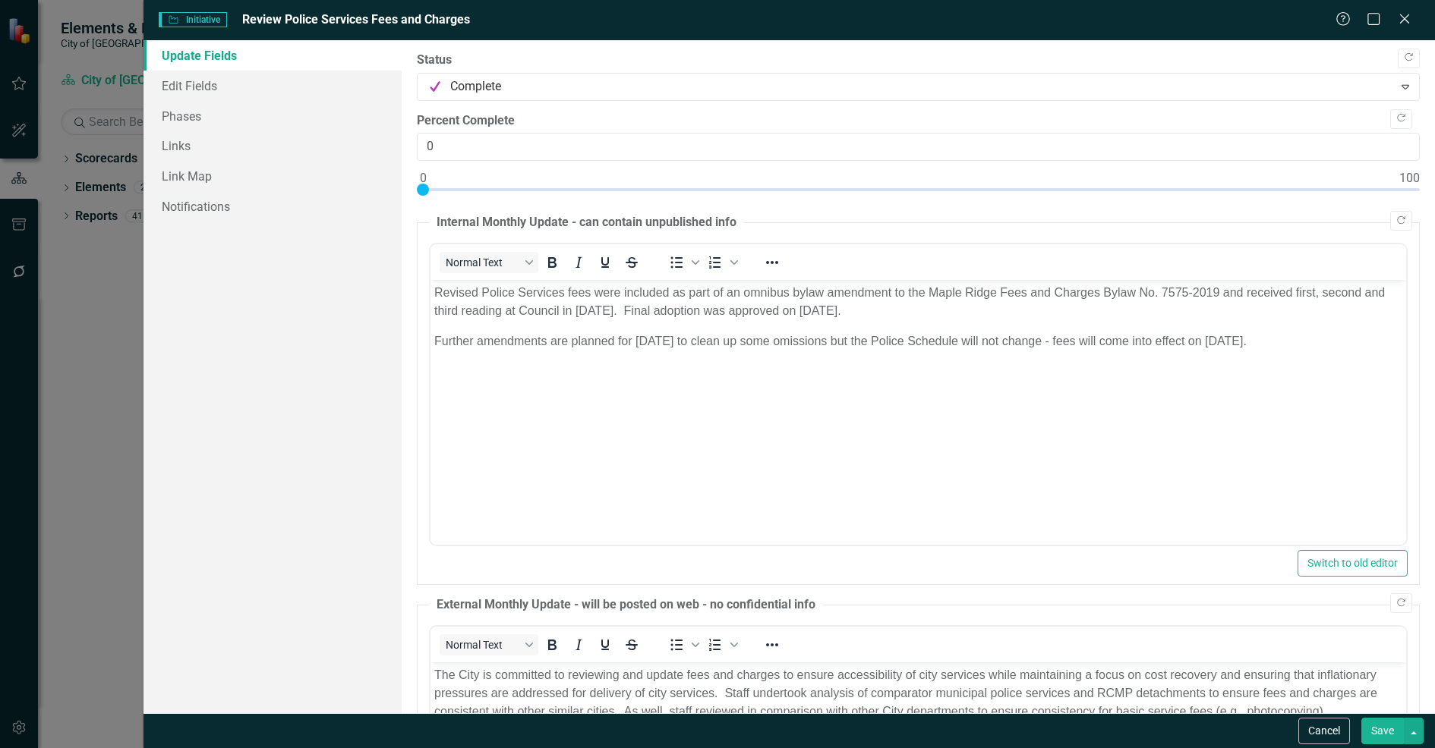
scroll to position [0, 0]
type input "100"
drag, startPoint x: 423, startPoint y: 191, endPoint x: 1414, endPoint y: 197, distance: 991.3
click at [1414, 197] on div ""Update" fields in ClearPoint are the fields that change from reporting period …" at bounding box center [918, 376] width 1033 height 673
click at [1408, 17] on icon "Close" at bounding box center [1403, 18] width 19 height 14
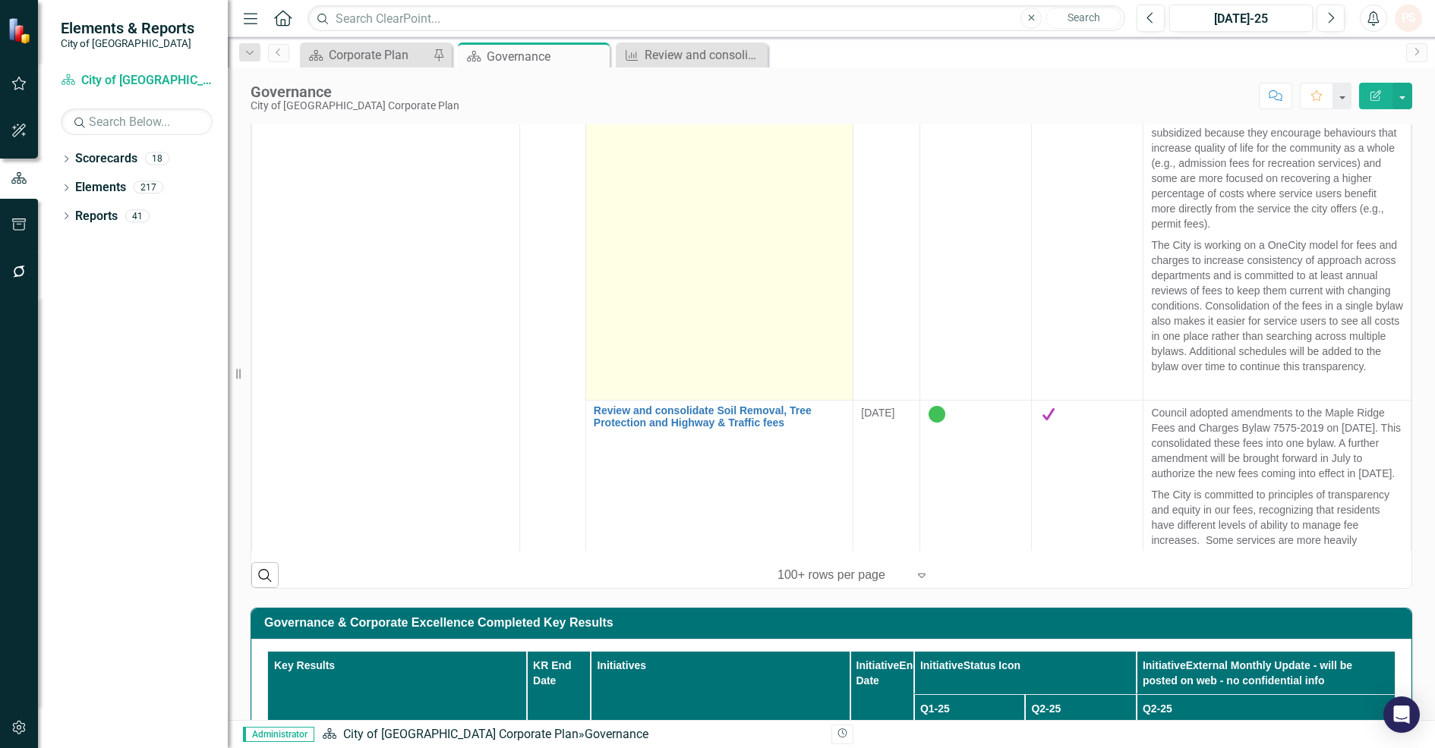
scroll to position [1139, 0]
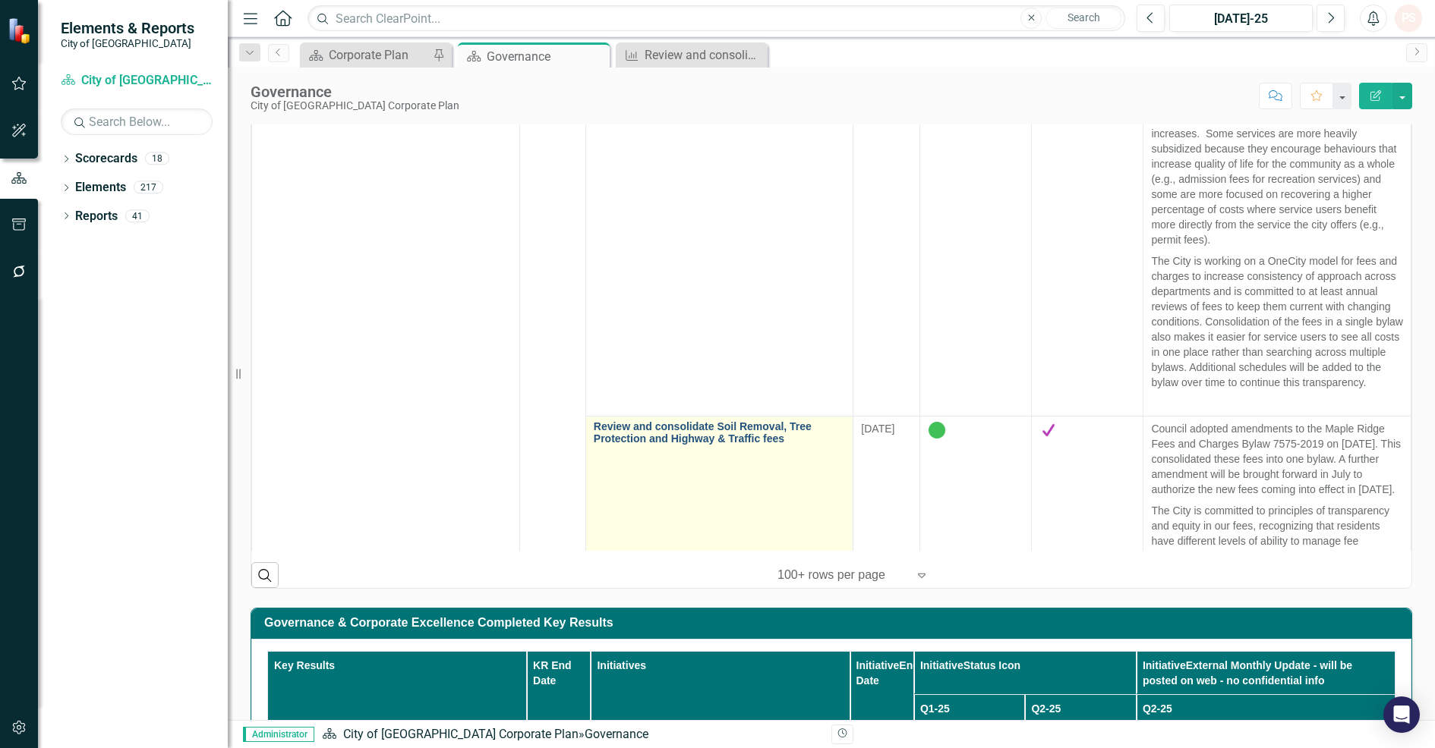
click at [700, 445] on link "Review and consolidate Soil Removal, Tree Protection and Highway & Traffic fees" at bounding box center [720, 433] width 252 height 24
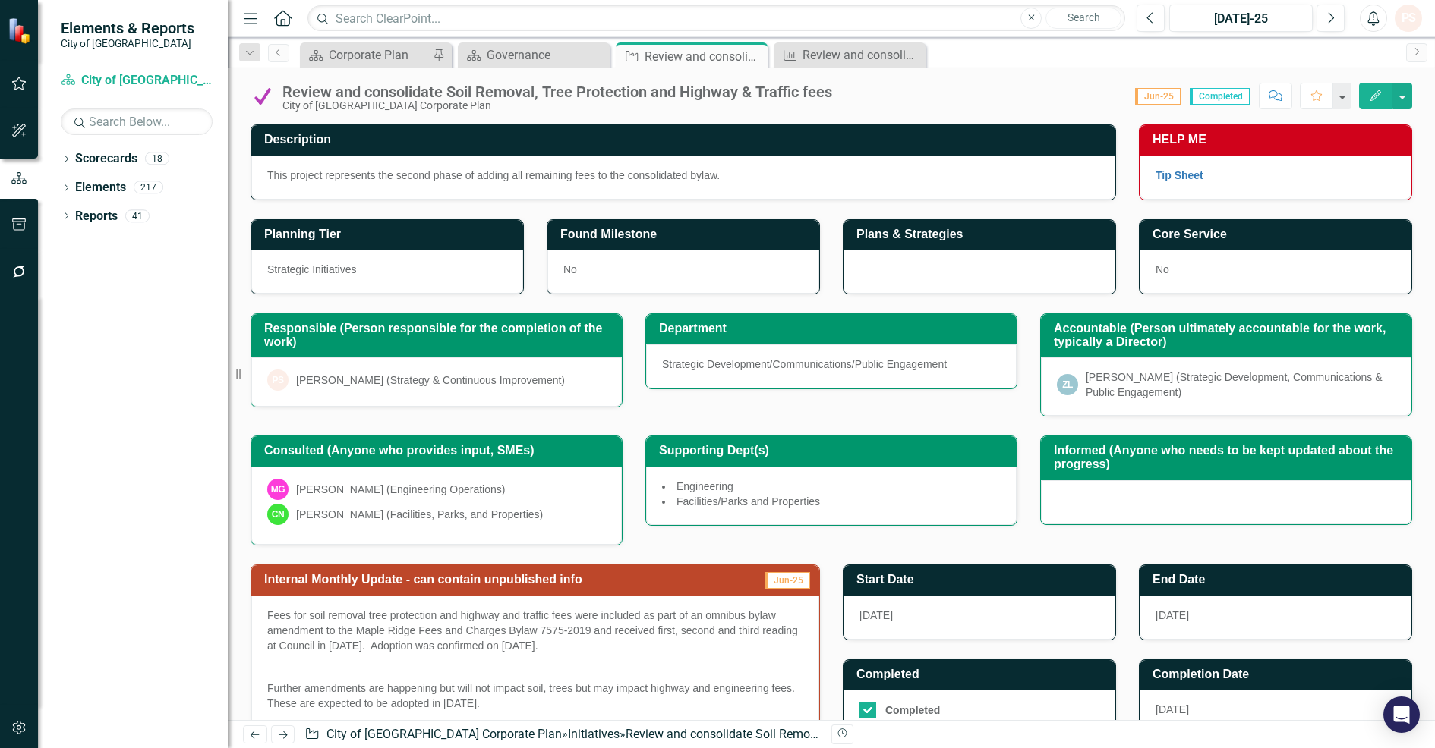
click at [1378, 96] on icon "Edit" at bounding box center [1376, 95] width 14 height 11
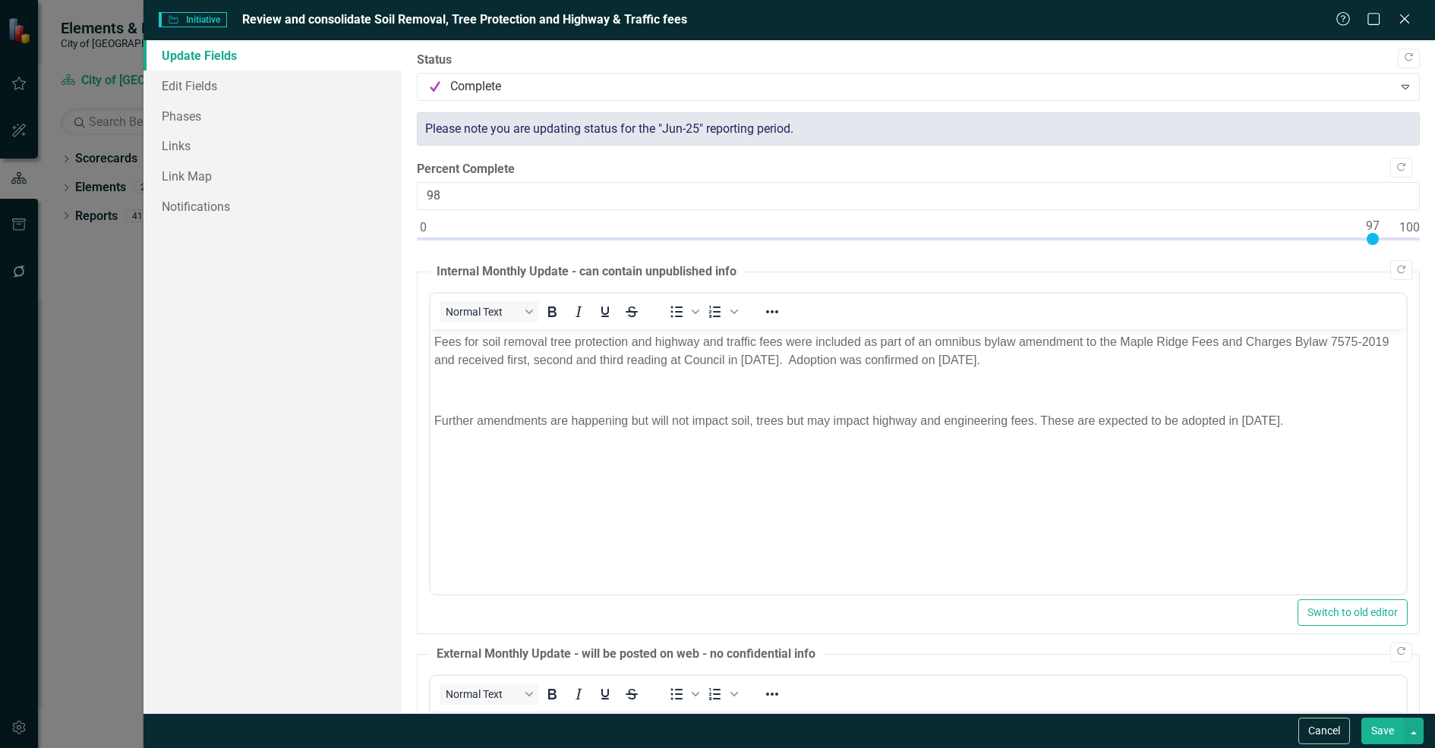
type input "100"
drag, startPoint x: 421, startPoint y: 237, endPoint x: 1413, endPoint y: 260, distance: 991.6
click at [1413, 260] on div ""Update" fields in ClearPoint are the fields that change from reporting period …" at bounding box center [918, 376] width 1033 height 673
click at [1383, 725] on button "Save" at bounding box center [1382, 731] width 43 height 27
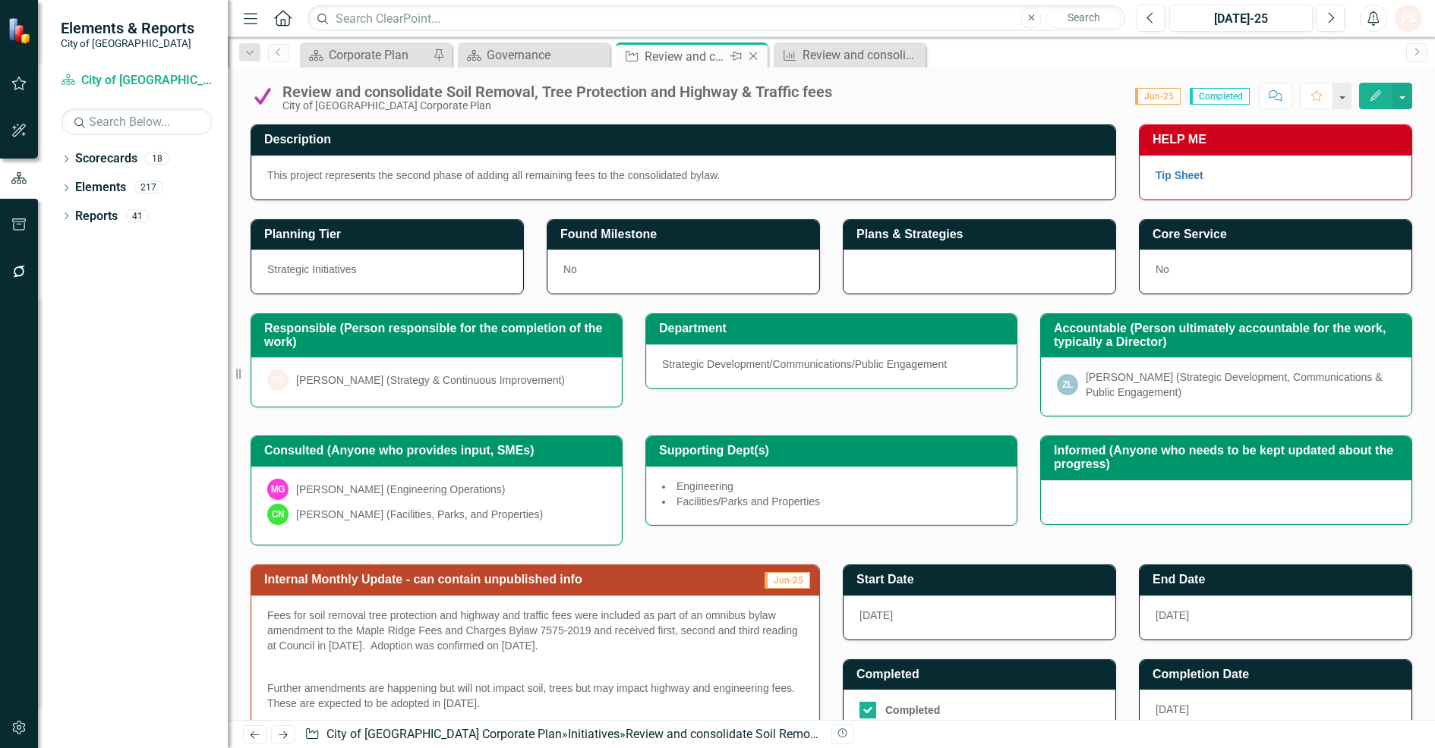
click at [754, 59] on icon "Close" at bounding box center [752, 56] width 15 height 12
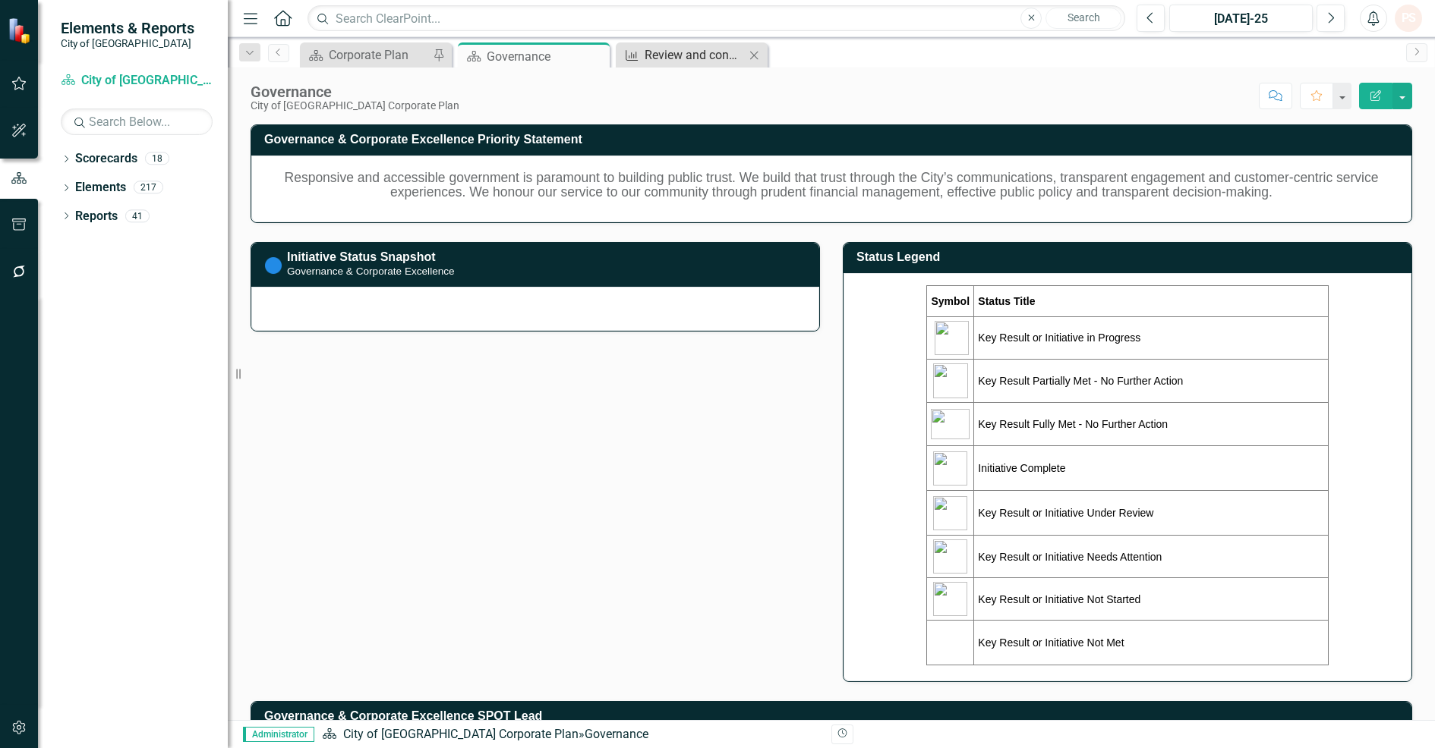
click at [700, 59] on div "Review and consolidate City fees and charges into a single bylaw with annual re…" at bounding box center [694, 55] width 100 height 19
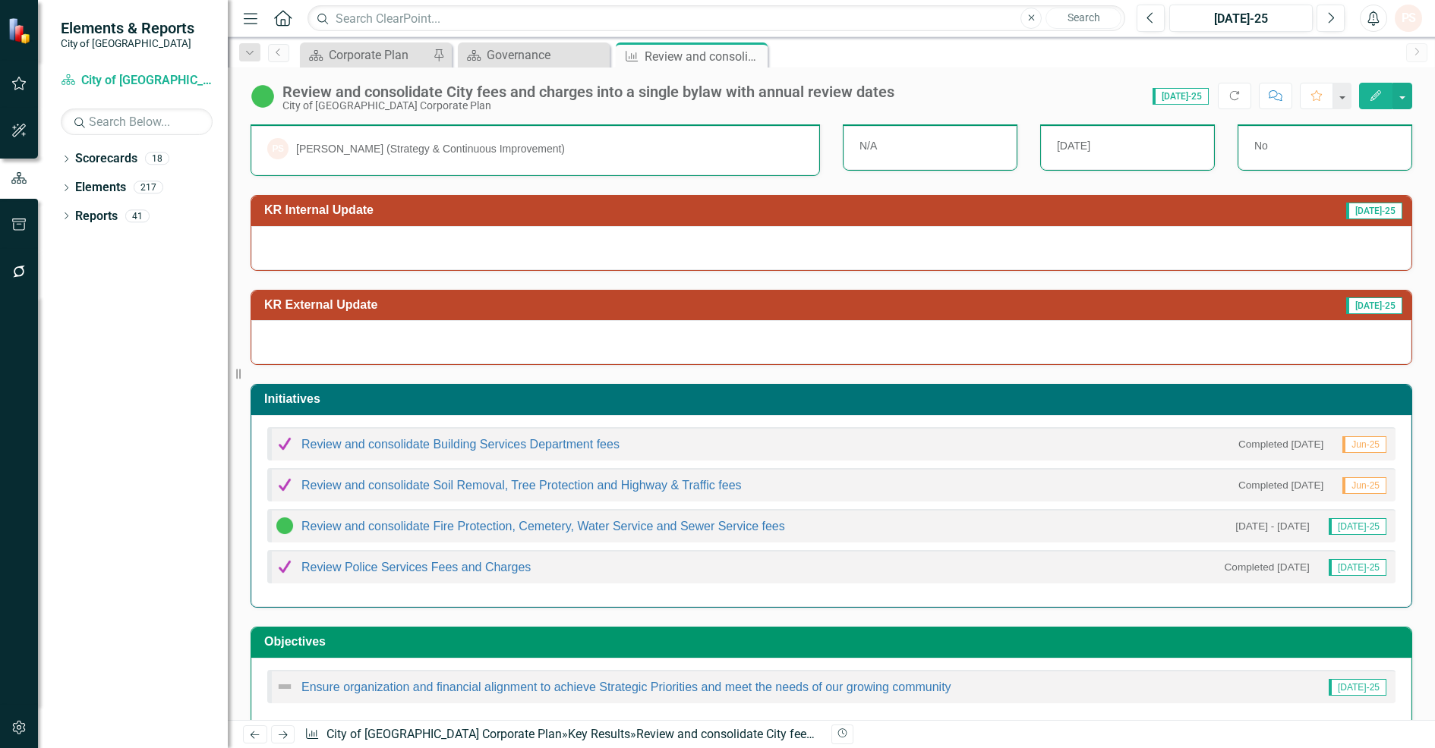
scroll to position [150, 0]
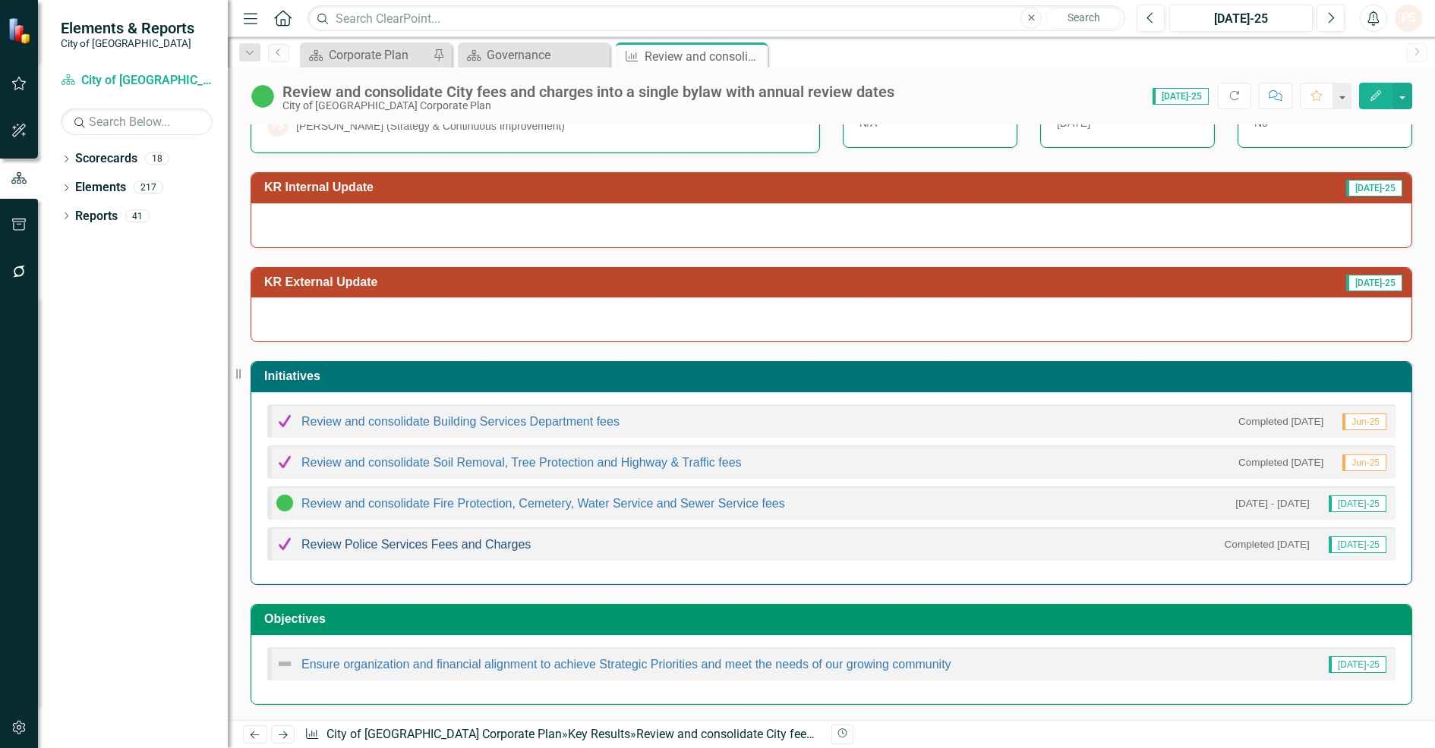
click at [462, 548] on link "Review Police Services Fees and Charges" at bounding box center [415, 544] width 229 height 13
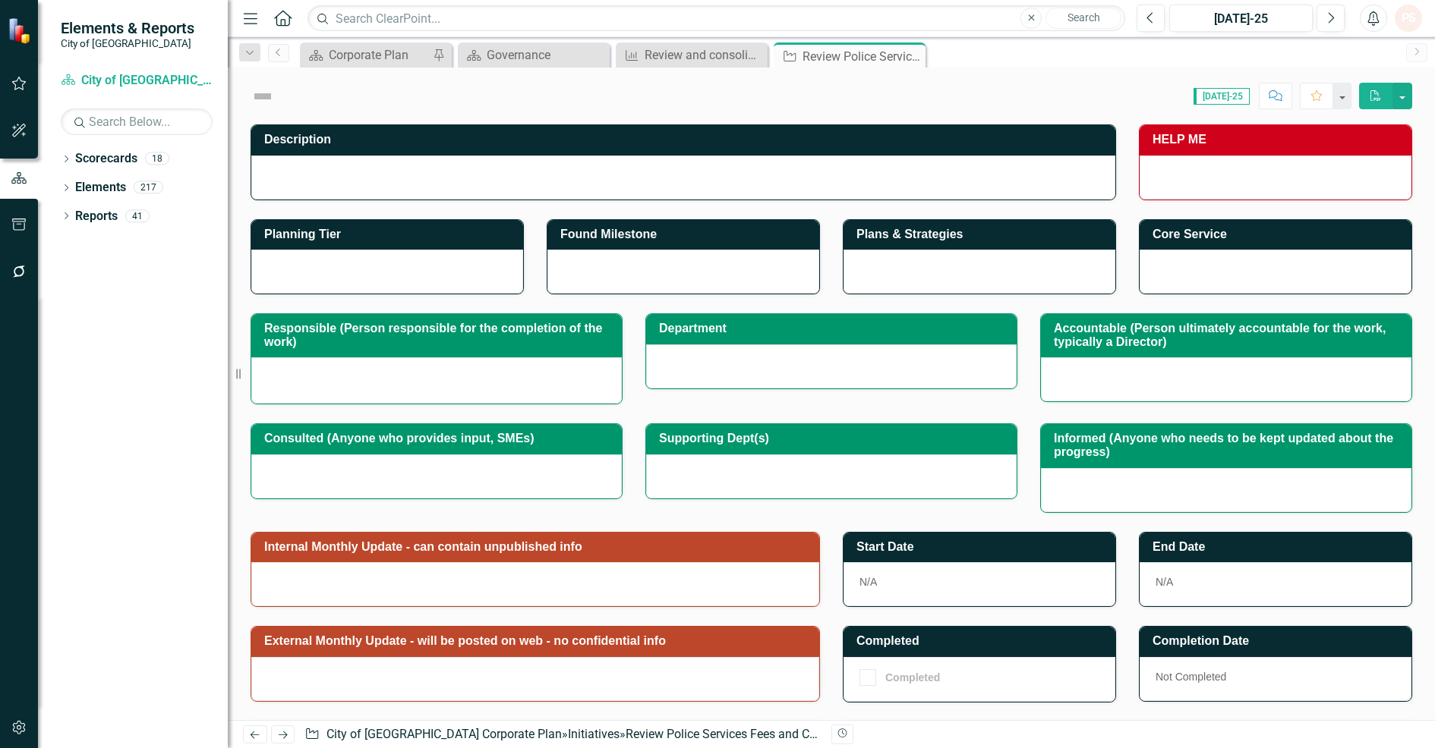
checkbox input "true"
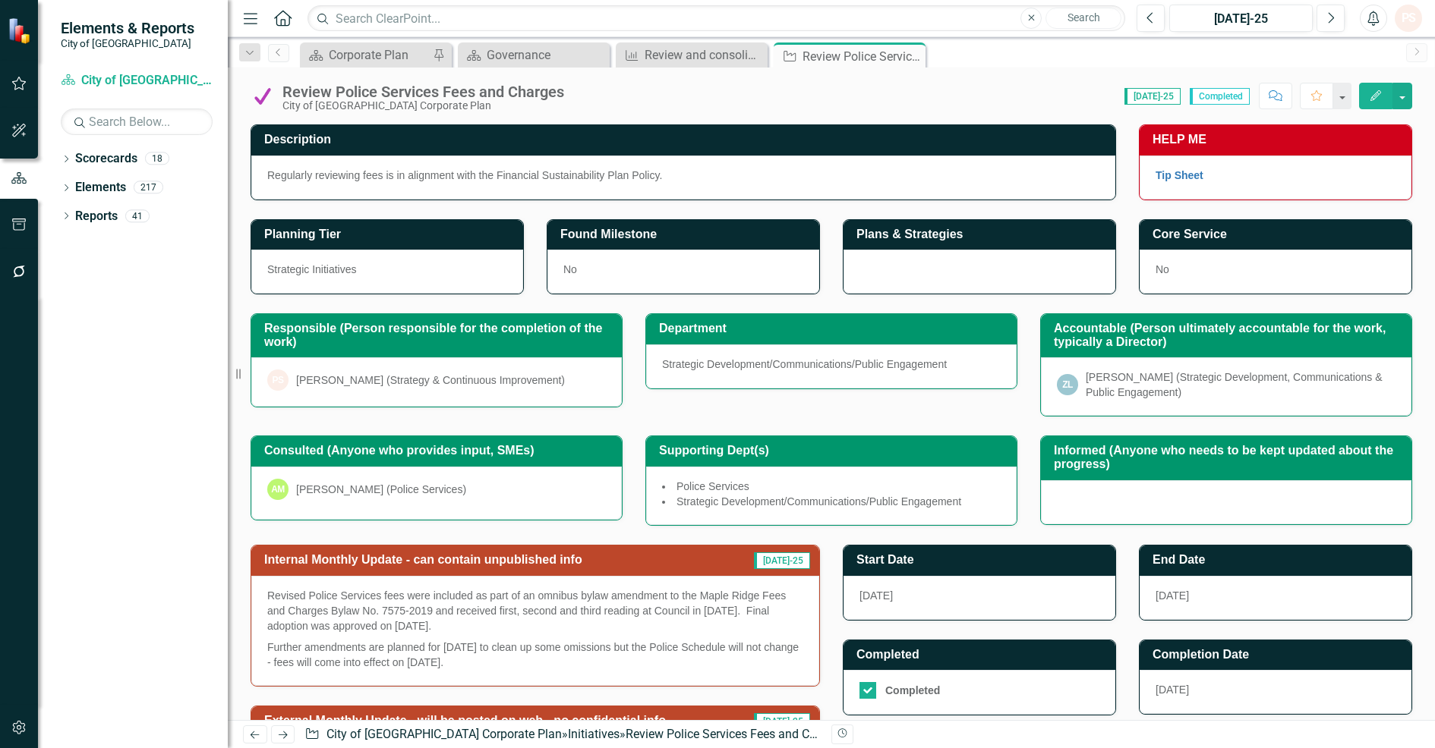
click at [1370, 93] on icon "Edit" at bounding box center [1376, 95] width 14 height 11
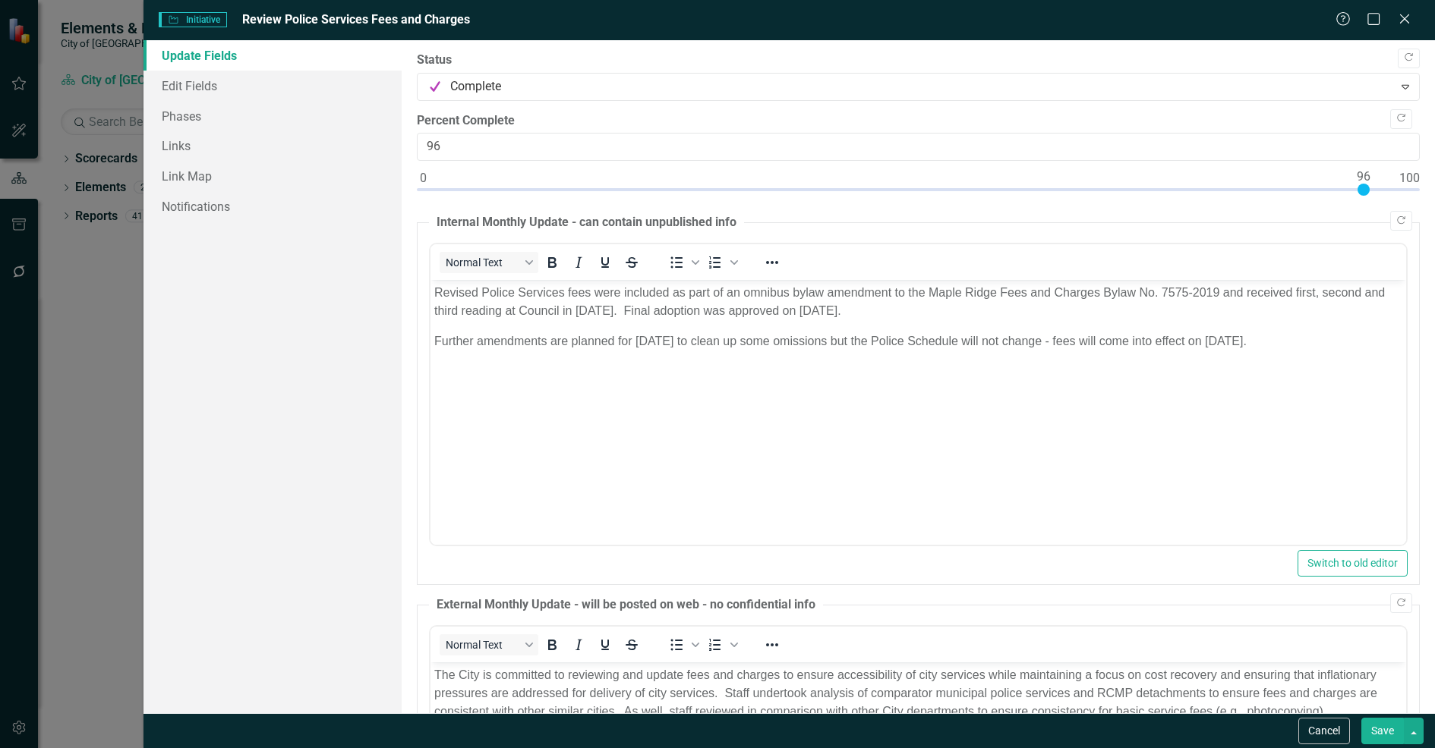
type input "100"
drag, startPoint x: 424, startPoint y: 191, endPoint x: 1406, endPoint y: 184, distance: 982.2
click at [1406, 184] on div at bounding box center [918, 193] width 1003 height 19
click at [1395, 730] on button "Save" at bounding box center [1382, 731] width 43 height 27
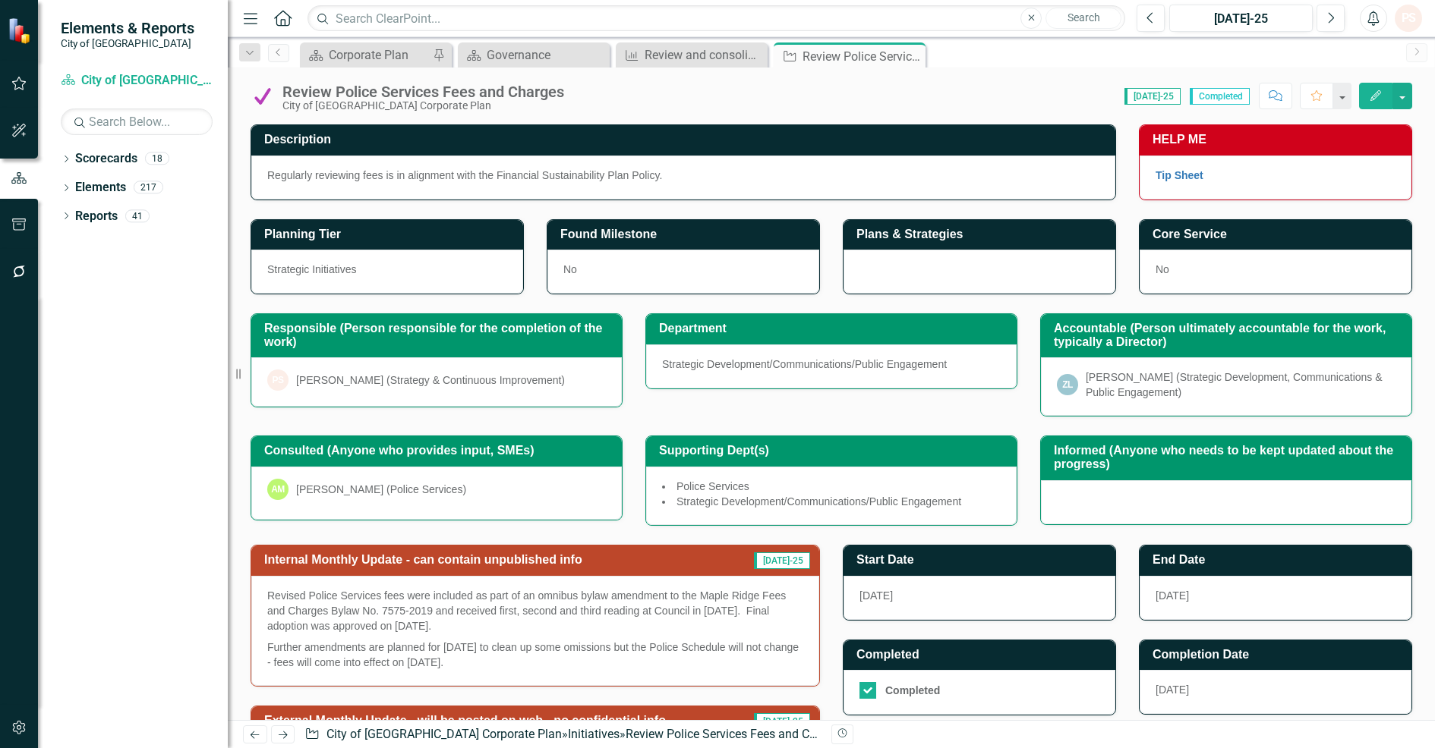
drag, startPoint x: 911, startPoint y: 53, endPoint x: 899, endPoint y: 62, distance: 14.6
click at [0, 0] on icon "Close" at bounding box center [0, 0] width 0 height 0
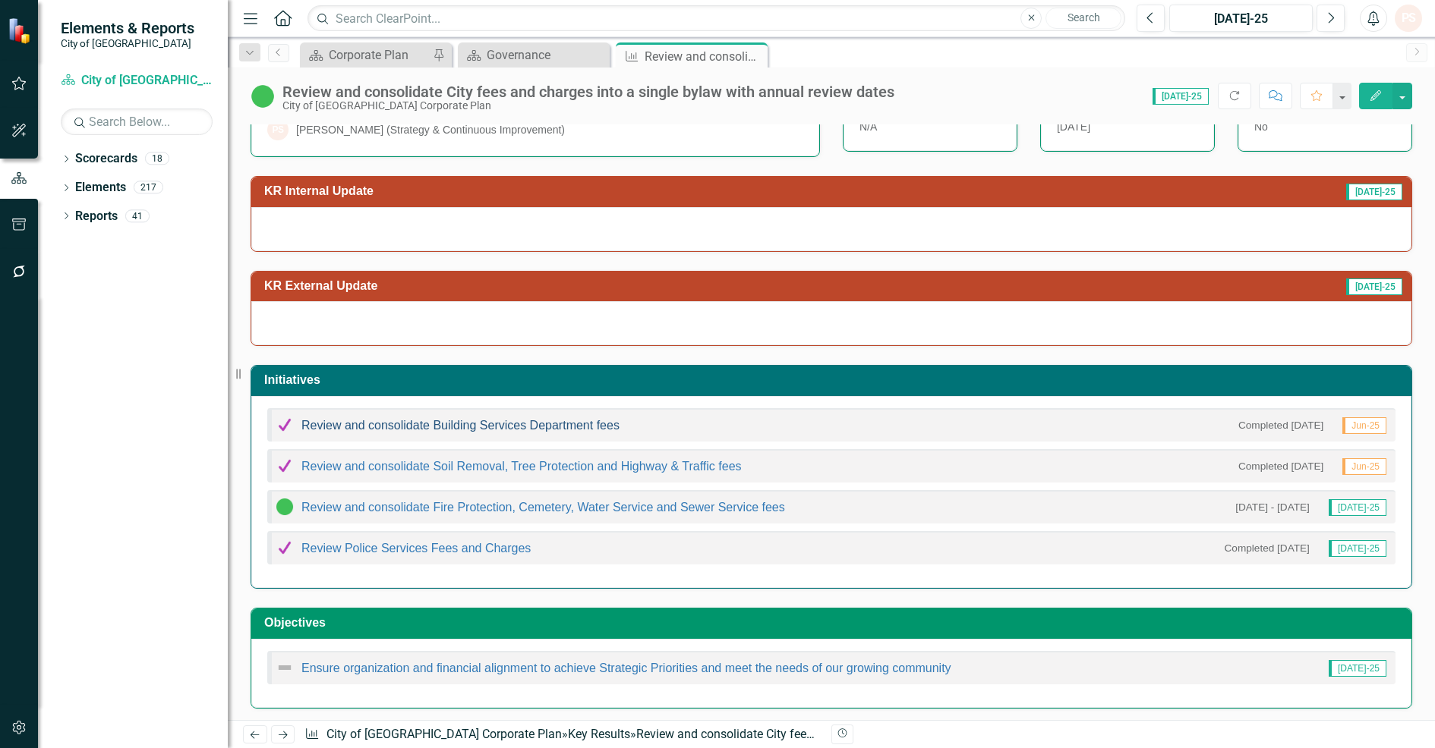
scroll to position [150, 0]
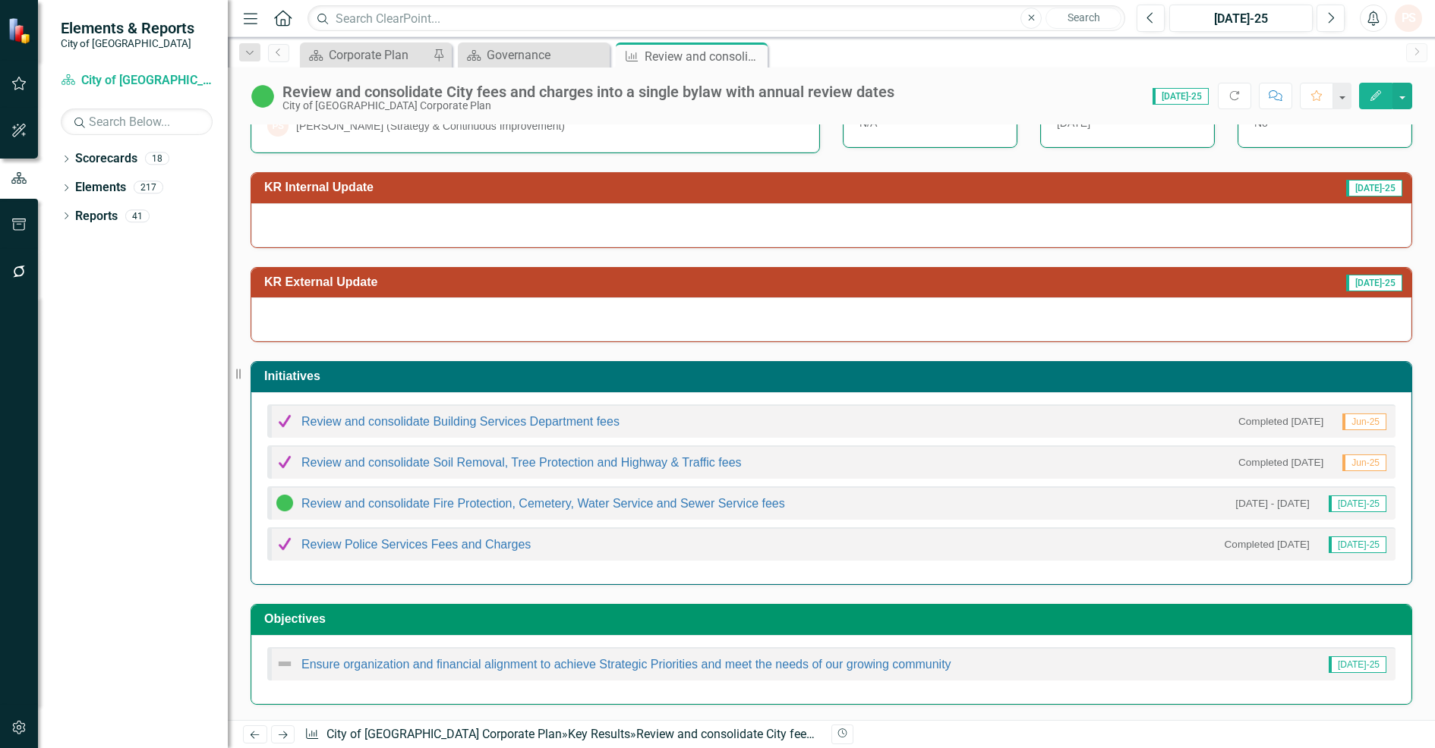
drag, startPoint x: 755, startPoint y: 55, endPoint x: 548, endPoint y: 0, distance: 214.5
click at [0, 0] on icon "Close" at bounding box center [0, 0] width 0 height 0
